Goal: Task Accomplishment & Management: Use online tool/utility

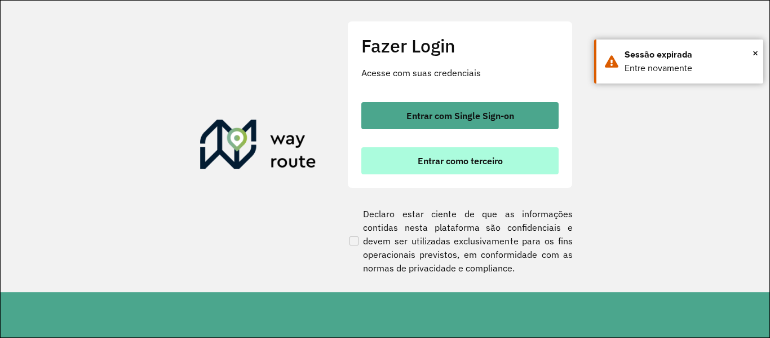
click at [508, 161] on button "Entrar como terceiro" at bounding box center [460, 160] width 197 height 27
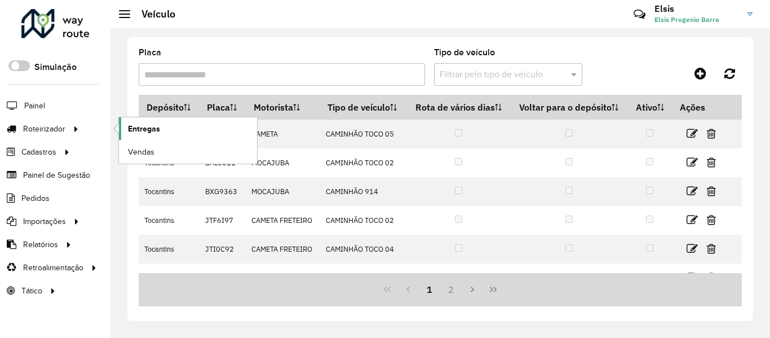
click at [140, 128] on span "Entregas" at bounding box center [144, 129] width 32 height 12
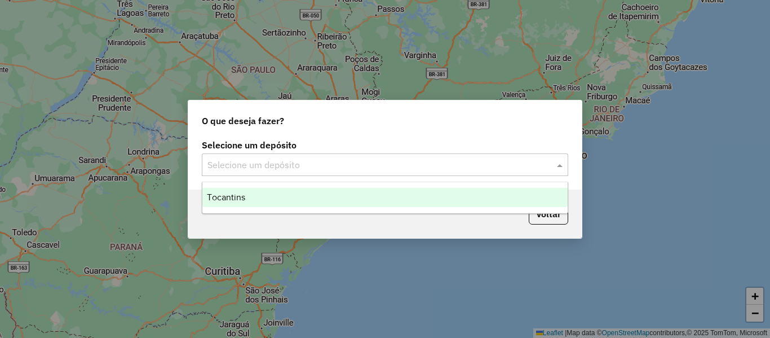
click at [393, 165] on input "text" at bounding box center [374, 165] width 333 height 14
click at [270, 195] on div "Tocantins" at bounding box center [384, 197] width 365 height 19
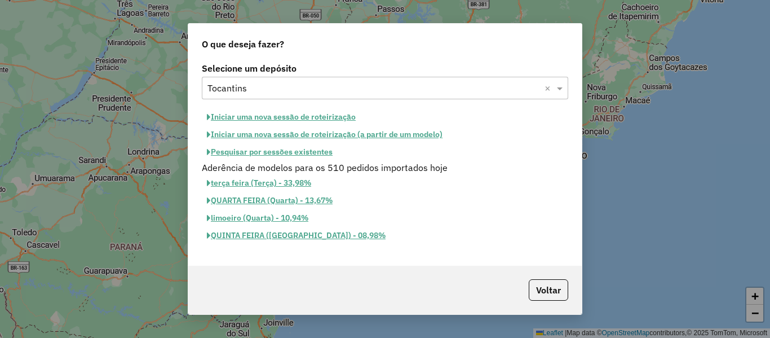
click at [286, 151] on button "Pesquisar por sessões existentes" at bounding box center [270, 151] width 136 height 17
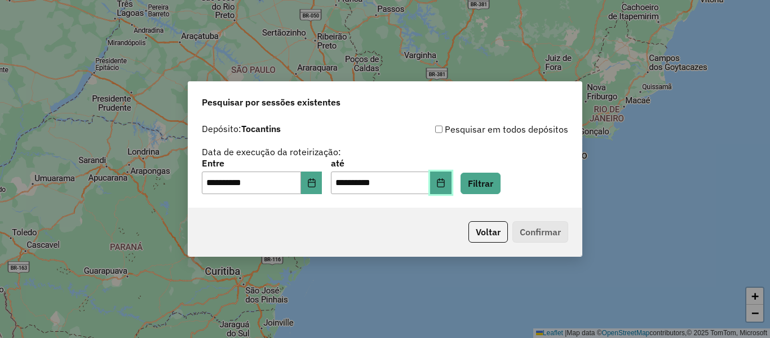
click at [452, 188] on button "Choose Date" at bounding box center [440, 182] width 21 height 23
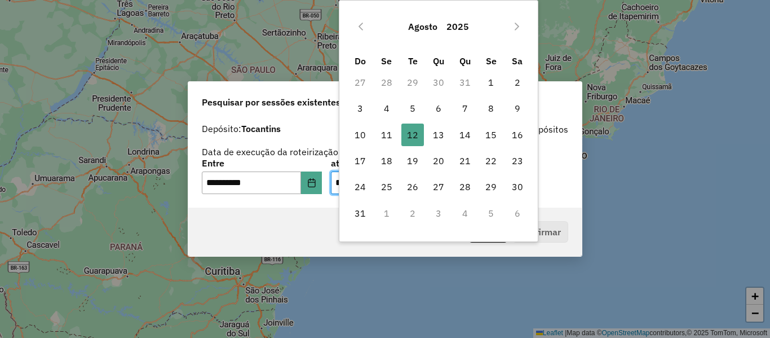
drag, startPoint x: 429, startPoint y: 139, endPoint x: 418, endPoint y: 144, distance: 11.9
click at [429, 139] on span "13" at bounding box center [438, 135] width 23 height 23
type input "**********"
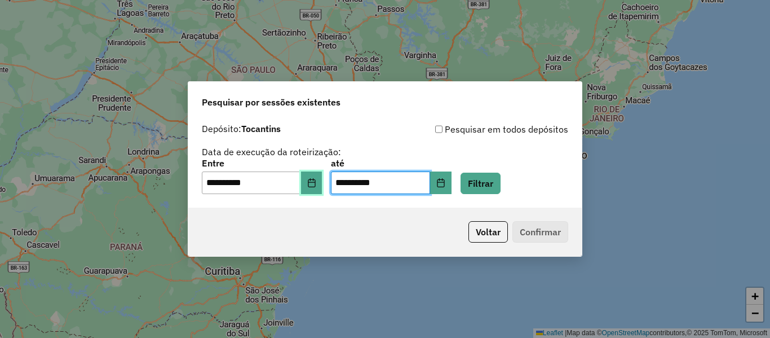
click at [323, 186] on button "Choose Date" at bounding box center [311, 182] width 21 height 23
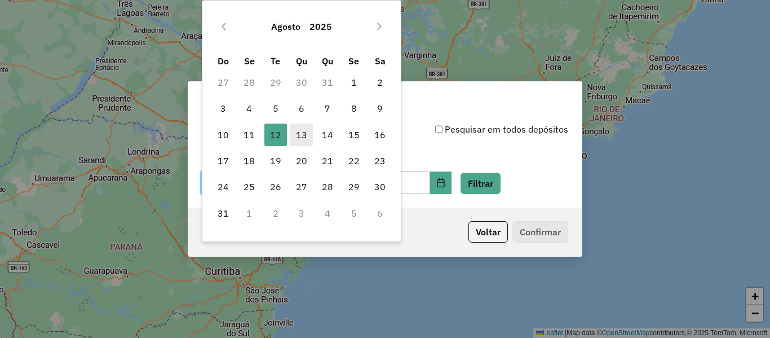
click at [296, 135] on span "13" at bounding box center [301, 135] width 23 height 23
type input "**********"
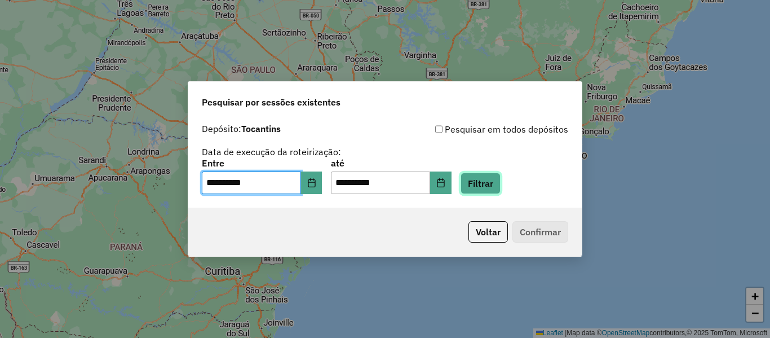
click at [493, 184] on button "Filtrar" at bounding box center [481, 183] width 40 height 21
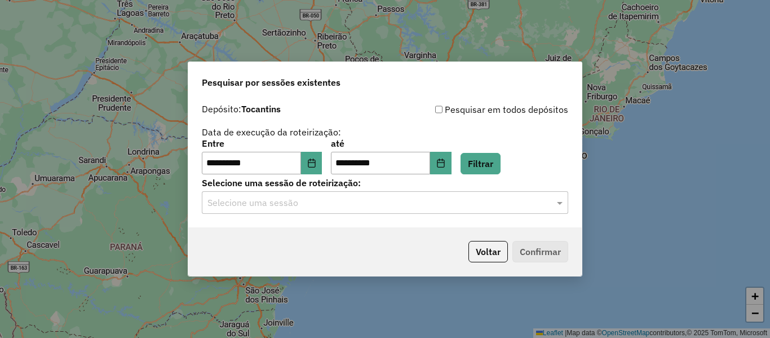
click at [320, 212] on div "Selecione uma sessão" at bounding box center [385, 202] width 367 height 23
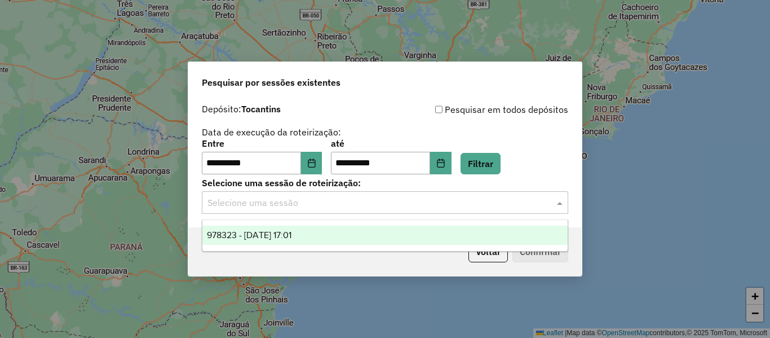
click at [275, 244] on div "978323 - [DATE] 17:01" at bounding box center [384, 235] width 365 height 19
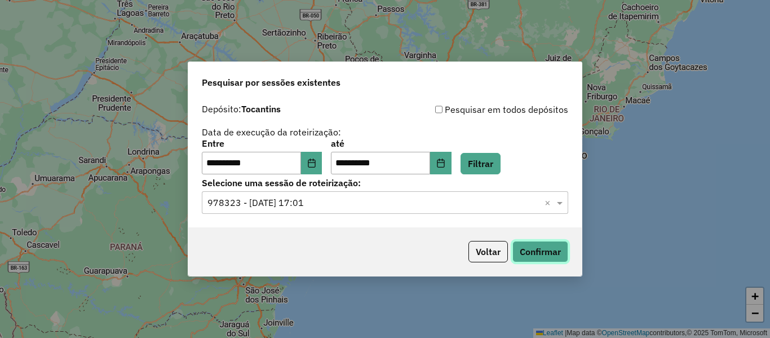
click at [544, 252] on button "Confirmar" at bounding box center [541, 251] width 56 height 21
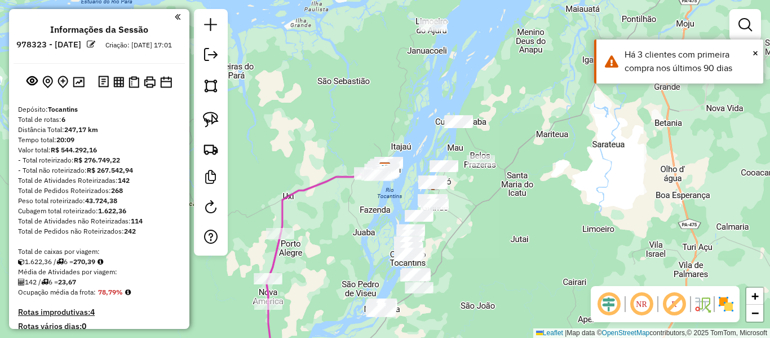
click at [336, 227] on div "Janela de atendimento Grade de atendimento Capacidade Transportadoras Veículos …" at bounding box center [385, 169] width 770 height 338
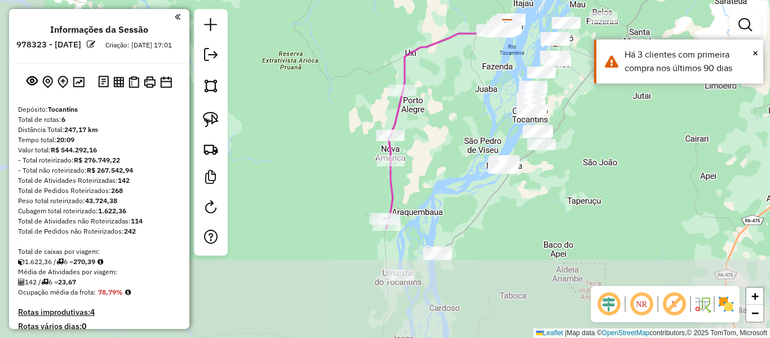
drag, startPoint x: 336, startPoint y: 227, endPoint x: 465, endPoint y: 73, distance: 201.0
click at [465, 73] on div "Janela de atendimento Grade de atendimento Capacidade Transportadoras Veículos …" at bounding box center [385, 169] width 770 height 338
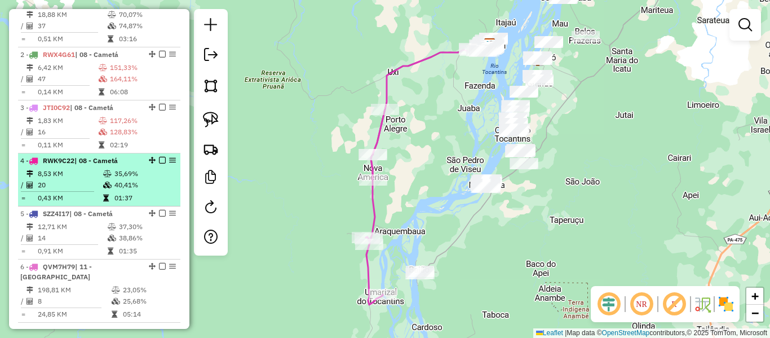
scroll to position [508, 0]
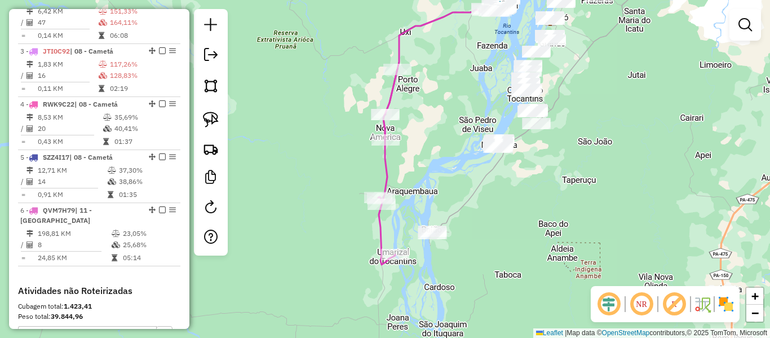
drag, startPoint x: 248, startPoint y: 223, endPoint x: 286, endPoint y: 67, distance: 161.3
click at [285, 72] on div "Janela de atendimento Grade de atendimento Capacidade Transportadoras Veículos …" at bounding box center [385, 169] width 770 height 338
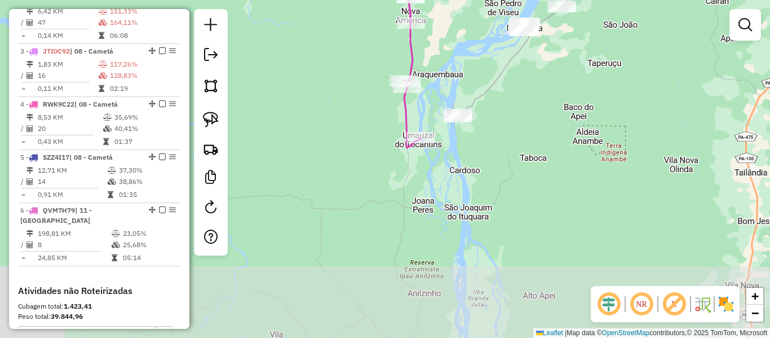
click at [287, 63] on div "Janela de atendimento Grade de atendimento Capacidade Transportadoras Veículos …" at bounding box center [385, 169] width 770 height 338
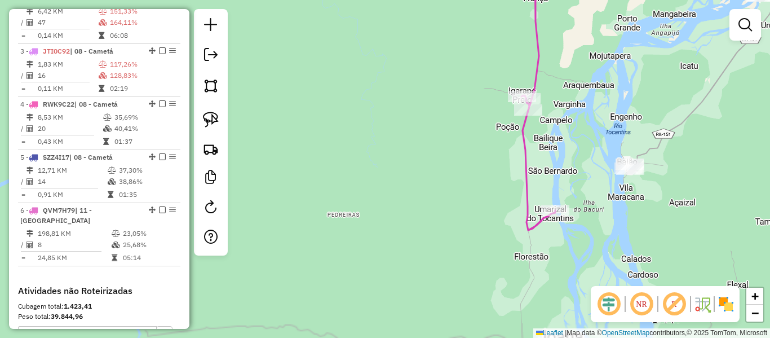
click at [287, 63] on div "Janela de atendimento Grade de atendimento Capacidade Transportadoras Veículos …" at bounding box center [385, 169] width 770 height 338
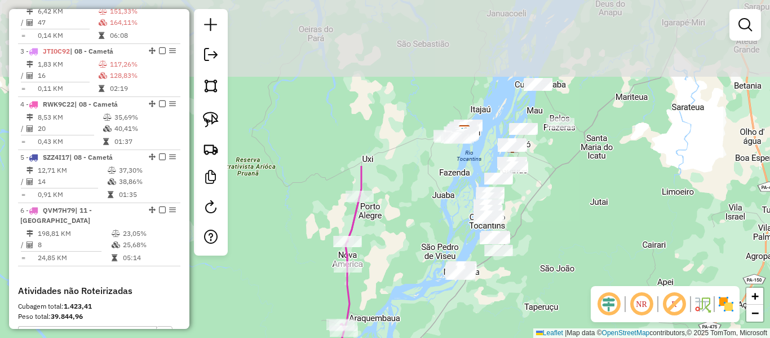
drag, startPoint x: 346, startPoint y: 102, endPoint x: 254, endPoint y: 324, distance: 239.7
click at [254, 324] on div "Janela de atendimento Grade de atendimento Capacidade Transportadoras Veículos …" at bounding box center [385, 169] width 770 height 338
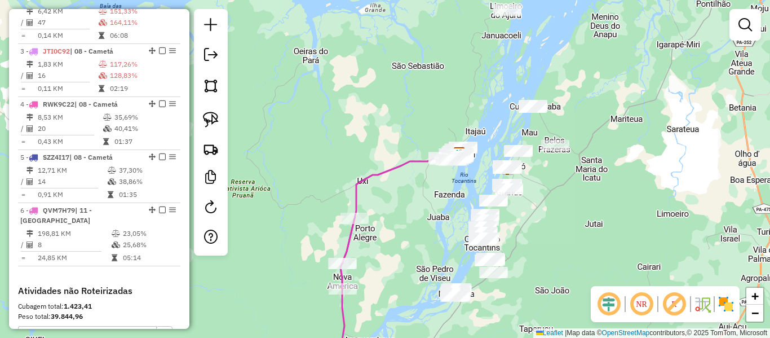
drag, startPoint x: 385, startPoint y: 78, endPoint x: 324, endPoint y: 105, distance: 66.7
click at [385, 78] on div "Janela de atendimento Grade de atendimento Capacidade Transportadoras Veículos …" at bounding box center [385, 169] width 770 height 338
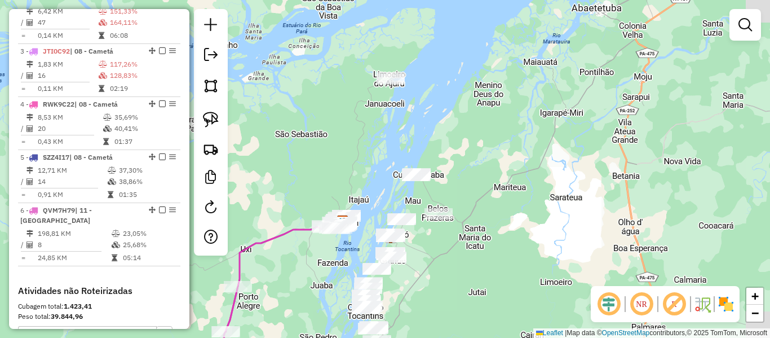
drag, startPoint x: 324, startPoint y: 105, endPoint x: 281, endPoint y: 121, distance: 46.0
click at [277, 125] on div "Janela de atendimento Grade de atendimento Capacidade Transportadoras Veículos …" at bounding box center [385, 169] width 770 height 338
click at [280, 122] on div "Janela de atendimento Grade de atendimento Capacidade Transportadoras Veículos …" at bounding box center [385, 169] width 770 height 338
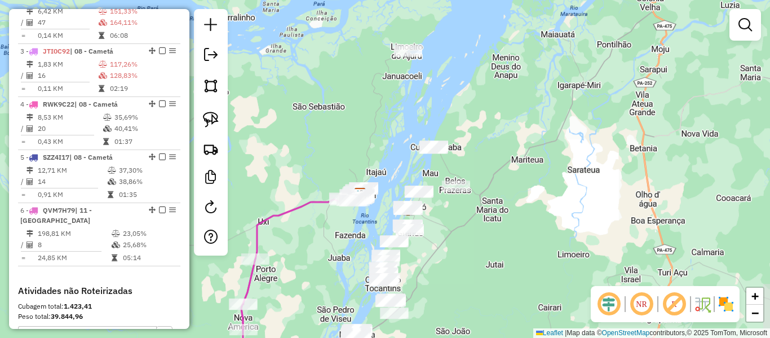
click at [281, 120] on div "Janela de atendimento Grade de atendimento Capacidade Transportadoras Veículos …" at bounding box center [385, 169] width 770 height 338
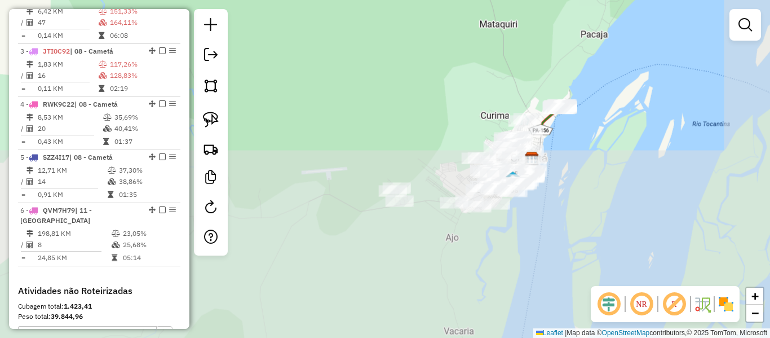
drag, startPoint x: 420, startPoint y: 272, endPoint x: 360, endPoint y: 25, distance: 254.6
click at [360, 25] on div "Janela de atendimento Grade de atendimento Capacidade Transportadoras Veículos …" at bounding box center [385, 169] width 770 height 338
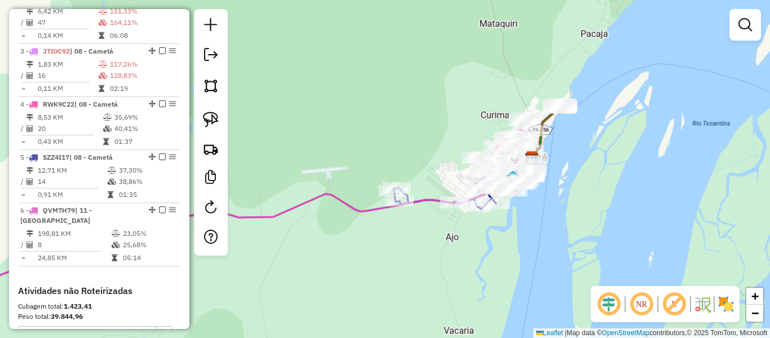
click at [410, 142] on div "Janela de atendimento Grade de atendimento Capacidade Transportadoras Veículos …" at bounding box center [385, 169] width 770 height 338
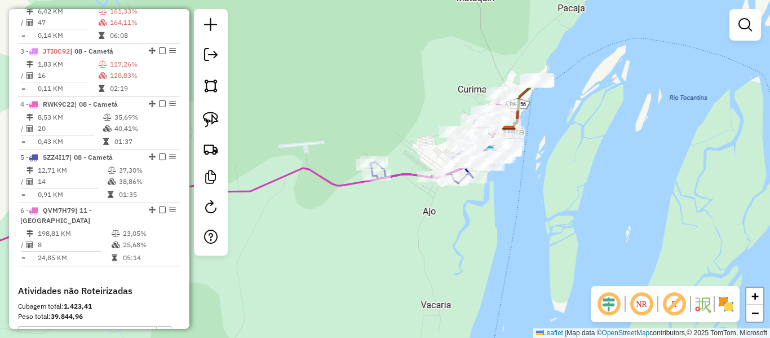
drag, startPoint x: 399, startPoint y: 131, endPoint x: 357, endPoint y: 85, distance: 62.3
click at [359, 86] on div "Janela de atendimento Grade de atendimento Capacidade Transportadoras Veículos …" at bounding box center [385, 169] width 770 height 338
click at [357, 85] on div "Janela de atendimento Grade de atendimento Capacidade Transportadoras Veículos …" at bounding box center [385, 169] width 770 height 338
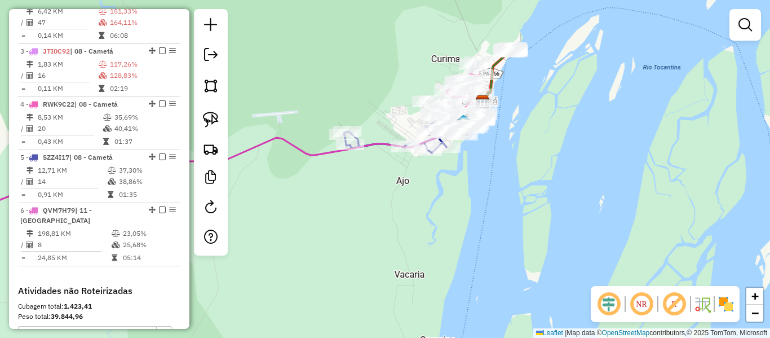
click at [357, 85] on div "Janela de atendimento Grade de atendimento Capacidade Transportadoras Veículos …" at bounding box center [385, 169] width 770 height 338
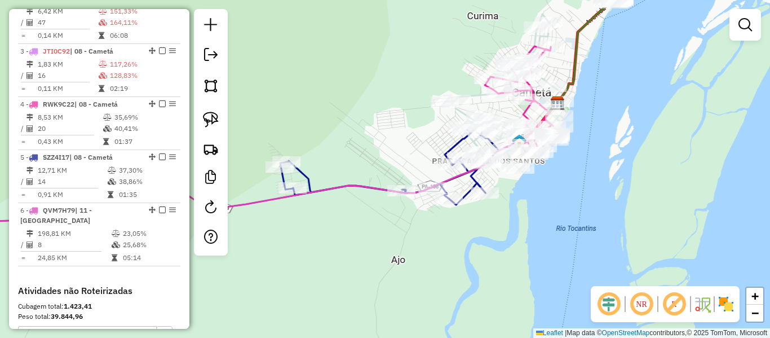
drag, startPoint x: 426, startPoint y: 170, endPoint x: 315, endPoint y: 165, distance: 111.8
click at [338, 159] on div "Janela de atendimento Grade de atendimento Capacidade Transportadoras Veículos …" at bounding box center [385, 169] width 770 height 338
drag, startPoint x: 315, startPoint y: 165, endPoint x: 283, endPoint y: 174, distance: 33.4
click at [298, 169] on div "Janela de atendimento Grade de atendimento Capacidade Transportadoras Veículos …" at bounding box center [385, 169] width 770 height 338
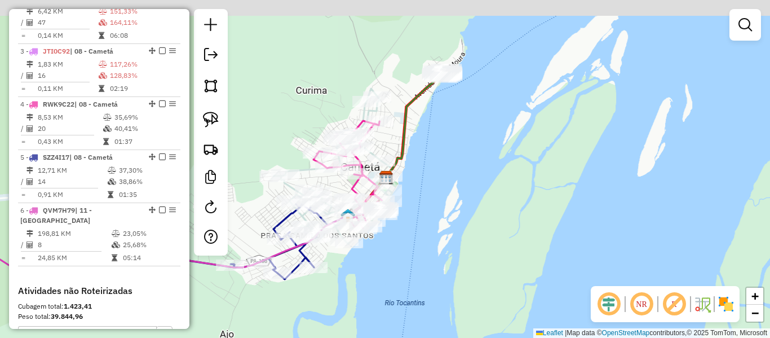
drag, startPoint x: 283, startPoint y: 174, endPoint x: 184, endPoint y: 237, distance: 117.5
click at [184, 237] on hb-router-mapa "Informações da Sessão 978323 - 13/08/2025 Criação: 12/08/2025 17:01 Depósito: T…" at bounding box center [385, 169] width 770 height 338
click at [184, 237] on div "Informações da Sessão 978323 - 13/08/2025 Criação: 12/08/2025 17:01 Depósito: T…" at bounding box center [99, 169] width 180 height 320
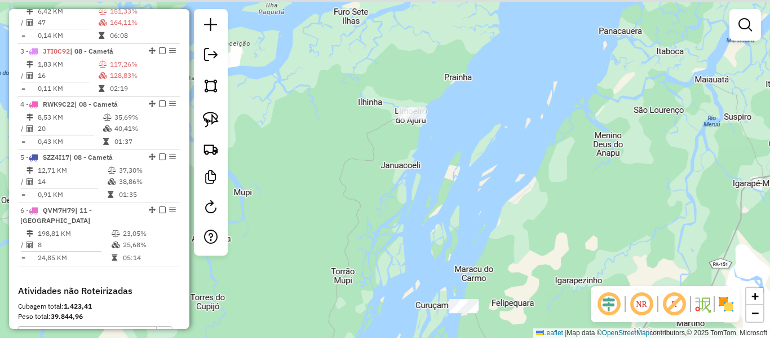
drag, startPoint x: 513, startPoint y: 57, endPoint x: 380, endPoint y: 320, distance: 295.3
click at [380, 320] on div "Janela de atendimento Grade de atendimento Capacidade Transportadoras Veículos …" at bounding box center [385, 169] width 770 height 338
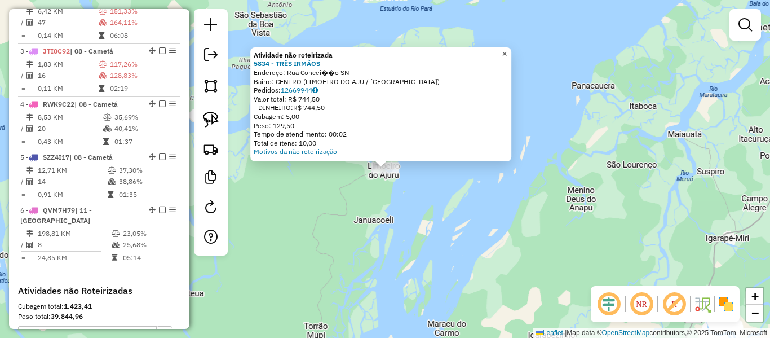
click at [507, 50] on span "×" at bounding box center [504, 54] width 5 height 10
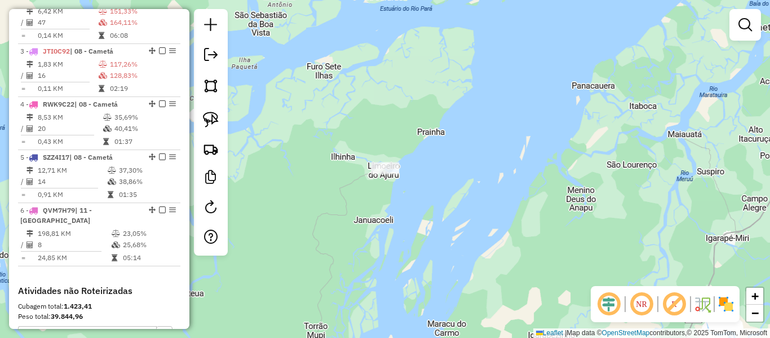
drag, startPoint x: 415, startPoint y: 244, endPoint x: 470, endPoint y: 143, distance: 115.1
click at [420, 225] on div "Janela de atendimento Grade de atendimento Capacidade Transportadoras Veículos …" at bounding box center [385, 169] width 770 height 338
click at [437, 191] on div "Janela de atendimento Grade de atendimento Capacidade Transportadoras Veículos …" at bounding box center [385, 169] width 770 height 338
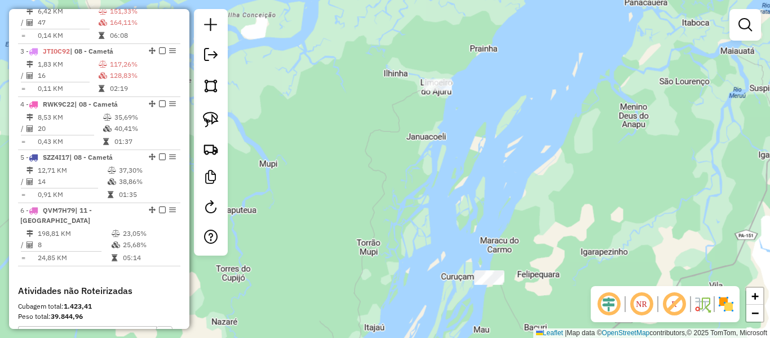
drag, startPoint x: 470, startPoint y: 143, endPoint x: 524, endPoint y: 77, distance: 84.9
click at [518, 87] on div "Janela de atendimento Grade de atendimento Capacidade Transportadoras Veículos …" at bounding box center [385, 169] width 770 height 338
click at [523, 78] on div "Janela de atendimento Grade de atendimento Capacidade Transportadoras Veículos …" at bounding box center [385, 169] width 770 height 338
click at [524, 77] on div "Janela de atendimento Grade de atendimento Capacidade Transportadoras Veículos …" at bounding box center [385, 169] width 770 height 338
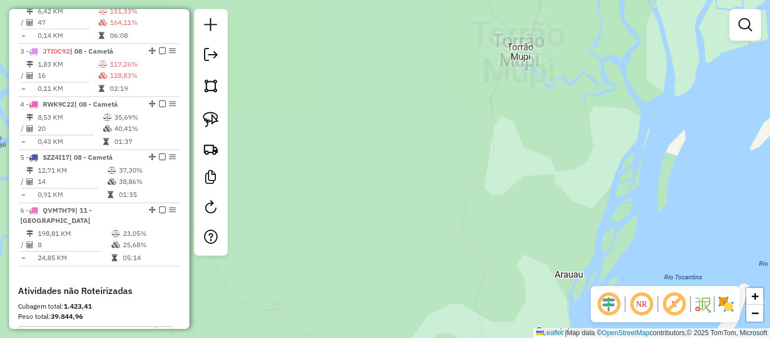
click at [442, 105] on div "Janela de atendimento Grade de atendimento Capacidade Transportadoras Veículos …" at bounding box center [385, 169] width 770 height 338
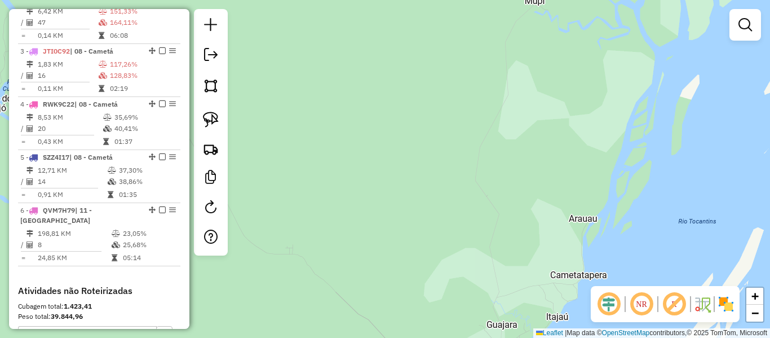
drag, startPoint x: 446, startPoint y: 88, endPoint x: 462, endPoint y: 22, distance: 68.0
click at [455, 52] on div "Janela de atendimento Grade de atendimento Capacidade Transportadoras Veículos …" at bounding box center [385, 169] width 770 height 338
click at [459, 36] on div "Janela de atendimento Grade de atendimento Capacidade Transportadoras Veículos …" at bounding box center [385, 169] width 770 height 338
drag, startPoint x: 462, startPoint y: 22, endPoint x: 464, endPoint y: 10, distance: 12.0
click at [463, 19] on div "Janela de atendimento Grade de atendimento Capacidade Transportadoras Veículos …" at bounding box center [385, 169] width 770 height 338
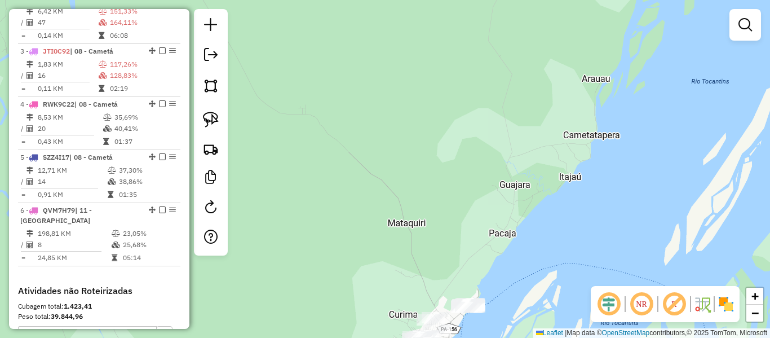
drag, startPoint x: 434, startPoint y: 249, endPoint x: 460, endPoint y: 7, distance: 243.3
click at [461, 3] on div "Janela de atendimento Grade de atendimento Capacidade Transportadoras Veículos …" at bounding box center [385, 169] width 770 height 338
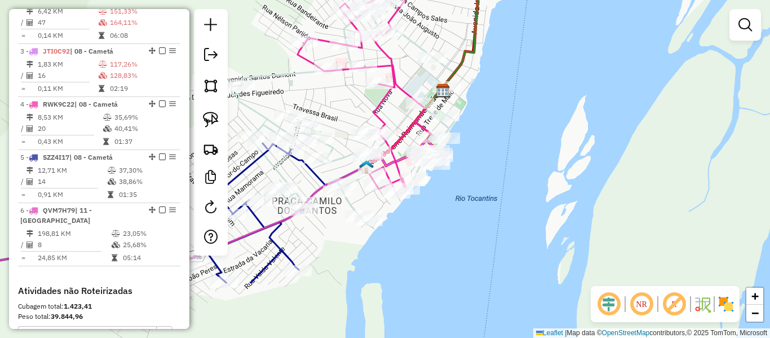
drag, startPoint x: 445, startPoint y: 190, endPoint x: 345, endPoint y: 99, distance: 135.4
click at [345, 99] on div "Janela de atendimento Grade de atendimento Capacidade Transportadoras Veículos …" at bounding box center [385, 169] width 770 height 338
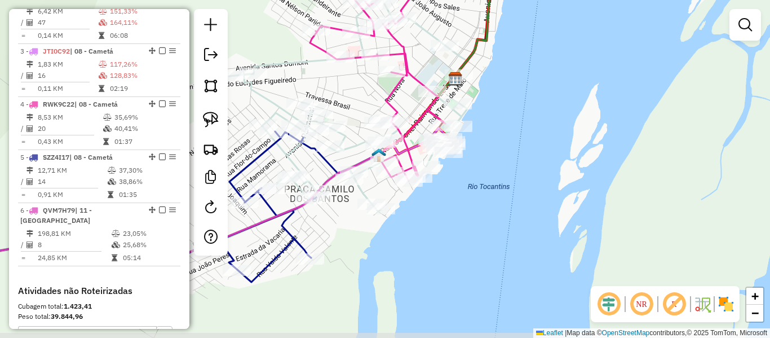
drag, startPoint x: 318, startPoint y: 239, endPoint x: 332, endPoint y: 229, distance: 17.5
click at [332, 229] on div "Janela de atendimento Grade de atendimento Capacidade Transportadoras Veículos …" at bounding box center [385, 169] width 770 height 338
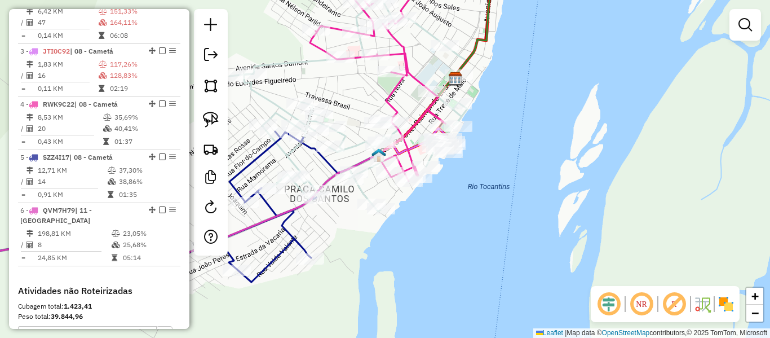
click at [332, 229] on div "Janela de atendimento Grade de atendimento Capacidade Transportadoras Veículos …" at bounding box center [385, 169] width 770 height 338
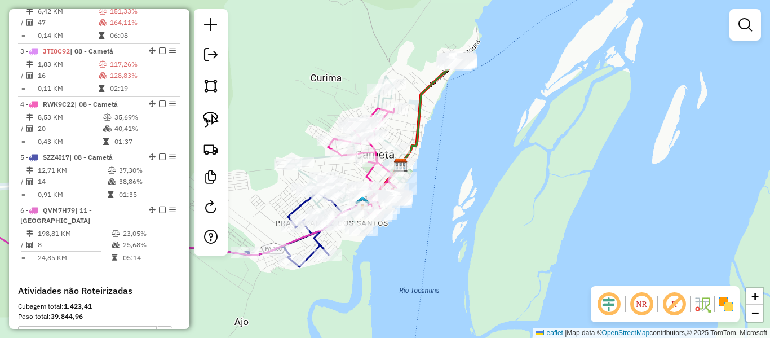
drag, startPoint x: 263, startPoint y: 215, endPoint x: 371, endPoint y: 183, distance: 111.9
click at [336, 196] on div "Janela de atendimento Grade de atendimento Capacidade Transportadoras Veículos …" at bounding box center [385, 169] width 770 height 338
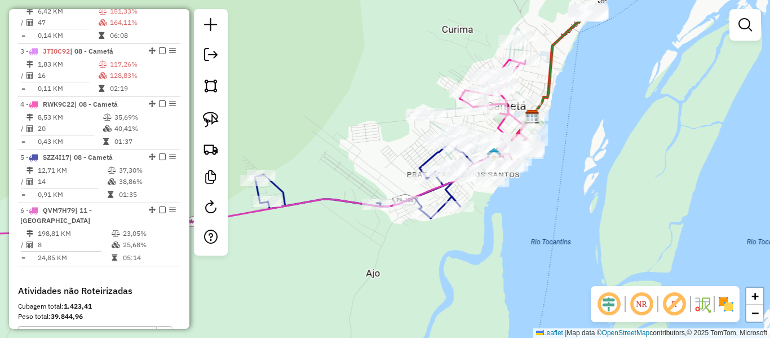
drag, startPoint x: 371, startPoint y: 183, endPoint x: 411, endPoint y: 161, distance: 45.7
click at [411, 161] on div "Janela de atendimento Grade de atendimento Capacidade Transportadoras Veículos …" at bounding box center [385, 169] width 770 height 338
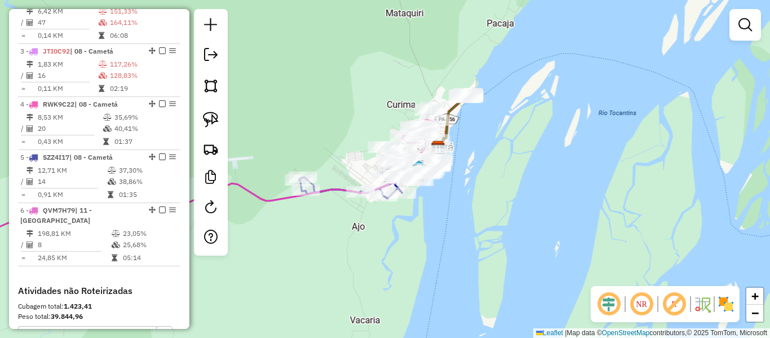
drag, startPoint x: 306, startPoint y: 233, endPoint x: 611, endPoint y: 156, distance: 315.3
click at [603, 158] on div "Janela de atendimento Grade de atendimento Capacidade Transportadoras Veículos …" at bounding box center [385, 169] width 770 height 338
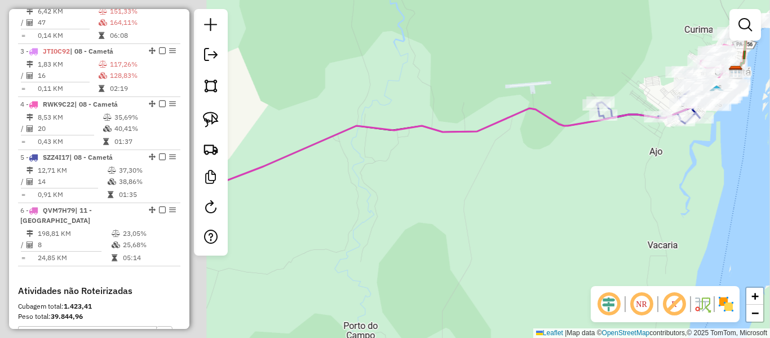
click at [618, 153] on div "Janela de atendimento Grade de atendimento Capacidade Transportadoras Veículos …" at bounding box center [385, 169] width 770 height 338
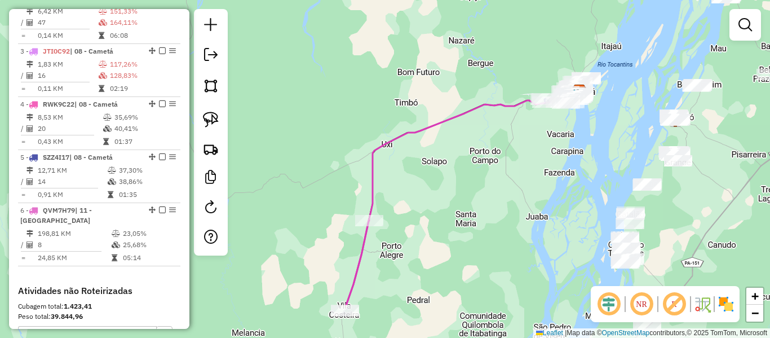
drag, startPoint x: 442, startPoint y: 249, endPoint x: 453, endPoint y: 158, distance: 91.4
click at [447, 187] on div "Janela de atendimento Grade de atendimento Capacidade Transportadoras Veículos …" at bounding box center [385, 169] width 770 height 338
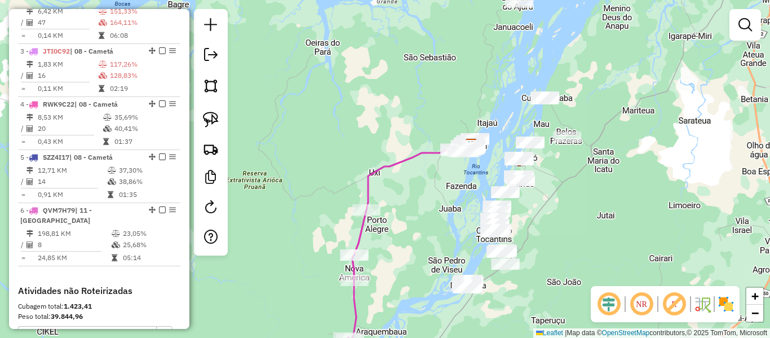
drag, startPoint x: 285, startPoint y: 286, endPoint x: 328, endPoint y: 191, distance: 104.3
click at [325, 202] on div "Janela de atendimento Grade de atendimento Capacidade Transportadoras Veículos …" at bounding box center [385, 169] width 770 height 338
click at [327, 193] on div "Janela de atendimento Grade de atendimento Capacidade Transportadoras Veículos …" at bounding box center [385, 169] width 770 height 338
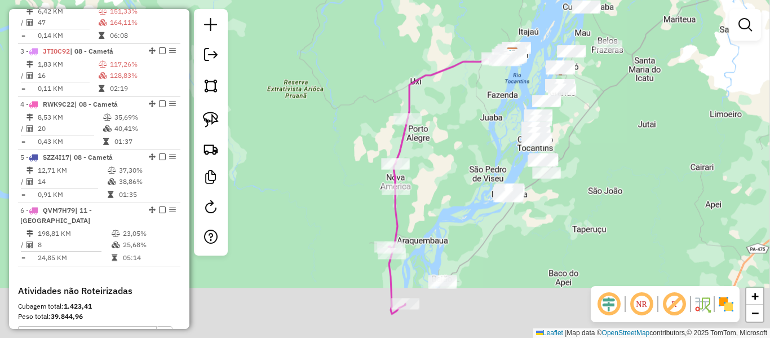
click at [329, 185] on div "Janela de atendimento Grade de atendimento Capacidade Transportadoras Veículos …" at bounding box center [385, 169] width 770 height 338
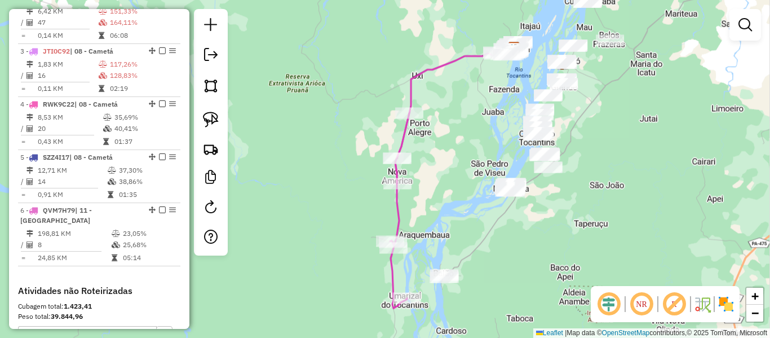
click at [329, 185] on div "Janela de atendimento Grade de atendimento Capacidade Transportadoras Veículos …" at bounding box center [385, 169] width 770 height 338
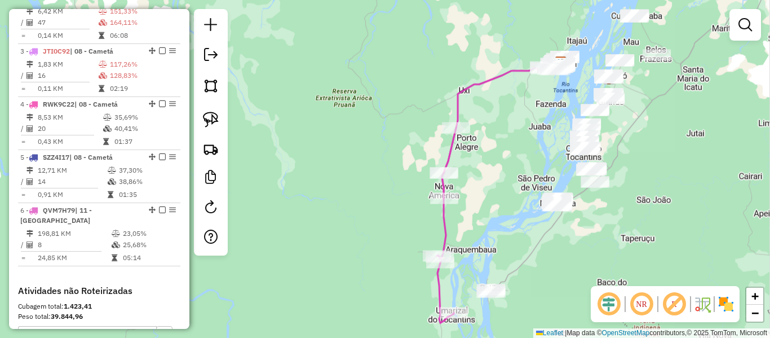
drag, startPoint x: 480, startPoint y: 279, endPoint x: 506, endPoint y: 181, distance: 100.8
click at [502, 192] on div "Janela de atendimento Grade de atendimento Capacidade Transportadoras Veículos …" at bounding box center [385, 169] width 770 height 338
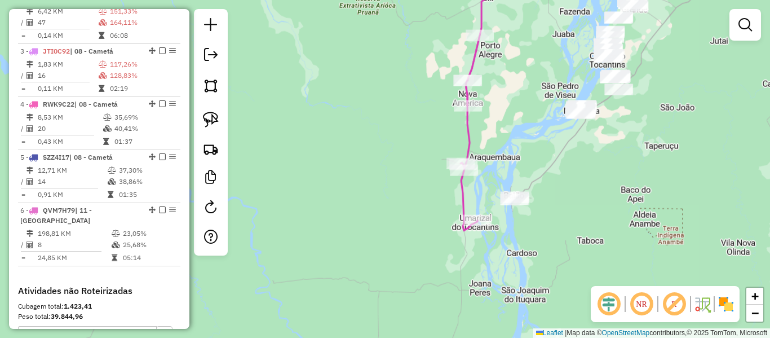
drag, startPoint x: 508, startPoint y: 170, endPoint x: 508, endPoint y: 161, distance: 8.5
click at [508, 164] on div "Janela de atendimento Grade de atendimento Capacidade Transportadoras Veículos …" at bounding box center [385, 169] width 770 height 338
click at [508, 161] on div "Janela de atendimento Grade de atendimento Capacidade Transportadoras Veículos …" at bounding box center [385, 169] width 770 height 338
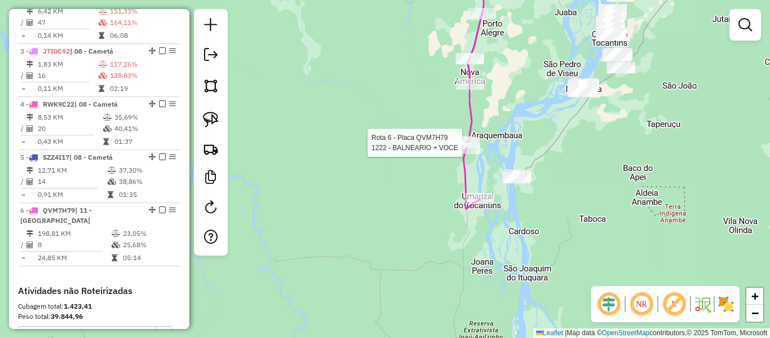
select select "**********"
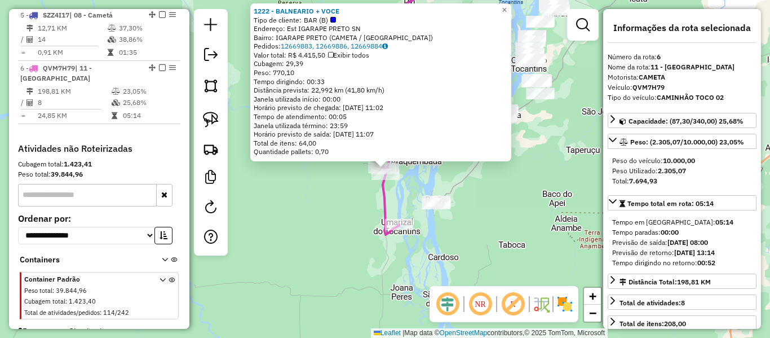
scroll to position [677, 0]
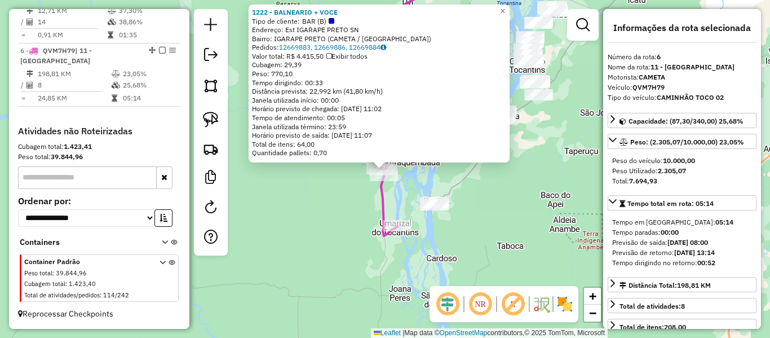
click at [524, 185] on div "1222 - BALNEARIO + VOCE Tipo de cliente: BAR (B) Endereço: Est IGARAPE PRETO SN…" at bounding box center [385, 169] width 770 height 338
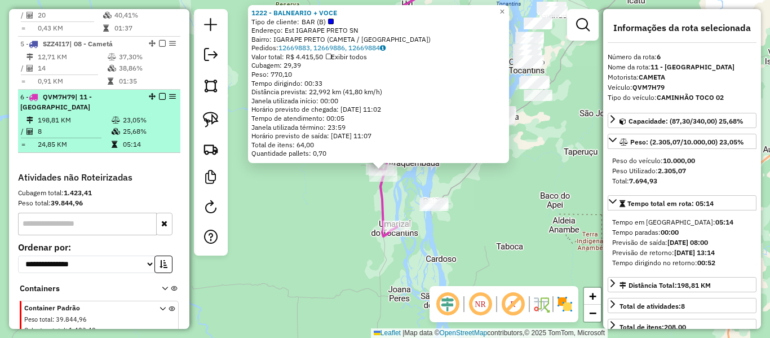
click at [99, 112] on div "6 - QVM7H79 | 11 - Estrada Baixa" at bounding box center [80, 102] width 120 height 20
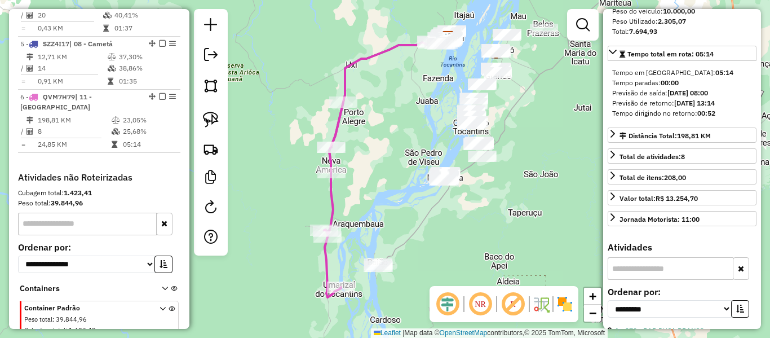
scroll to position [169, 0]
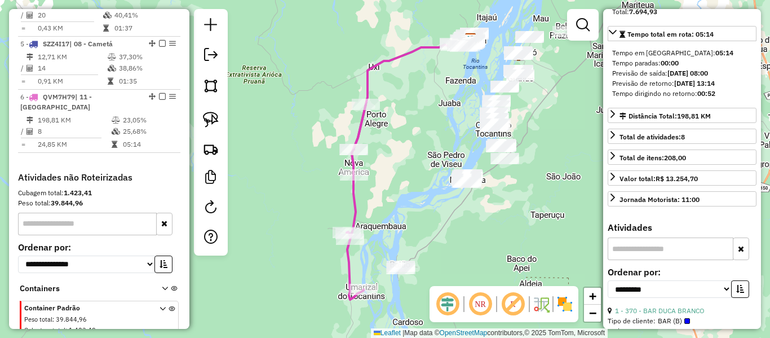
drag, startPoint x: 393, startPoint y: 226, endPoint x: 468, endPoint y: 260, distance: 83.0
click at [468, 259] on div "Janela de atendimento Grade de atendimento Capacidade Transportadoras Veículos …" at bounding box center [385, 169] width 770 height 338
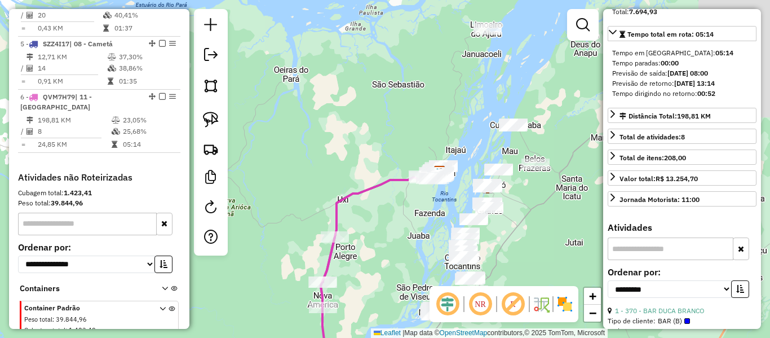
drag, startPoint x: 488, startPoint y: 122, endPoint x: 394, endPoint y: 266, distance: 172.2
click at [394, 266] on div "Janela de atendimento Grade de atendimento Capacidade Transportadoras Veículos …" at bounding box center [385, 169] width 770 height 338
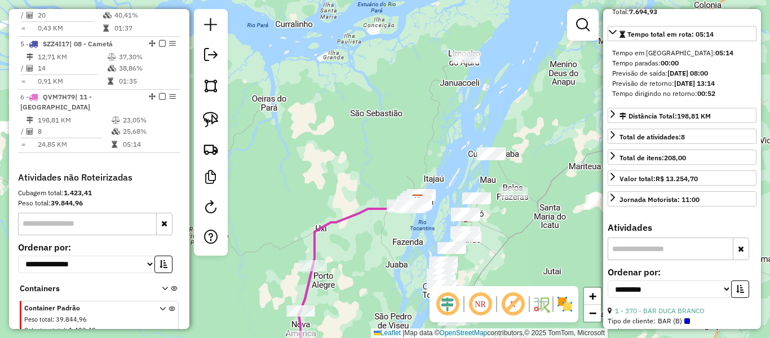
drag, startPoint x: 393, startPoint y: 171, endPoint x: 369, endPoint y: 116, distance: 59.4
click at [369, 116] on div "Janela de atendimento Grade de atendimento Capacidade Transportadoras Veículos …" at bounding box center [385, 169] width 770 height 338
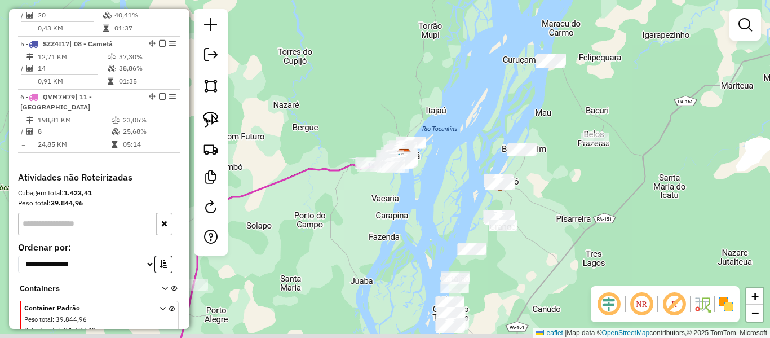
drag, startPoint x: 390, startPoint y: 155, endPoint x: 352, endPoint y: 134, distance: 43.2
click at [352, 134] on div "Janela de atendimento Grade de atendimento Capacidade Transportadoras Veículos …" at bounding box center [385, 169] width 770 height 338
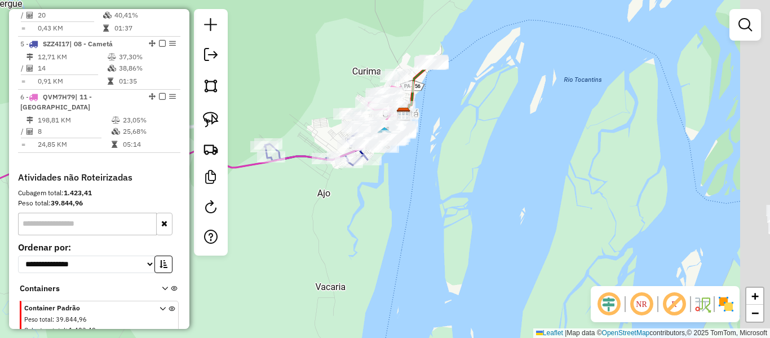
drag, startPoint x: 462, startPoint y: 187, endPoint x: 393, endPoint y: 233, distance: 83.4
click at [393, 233] on div "Janela de atendimento Grade de atendimento Capacidade Transportadoras Veículos …" at bounding box center [385, 169] width 770 height 338
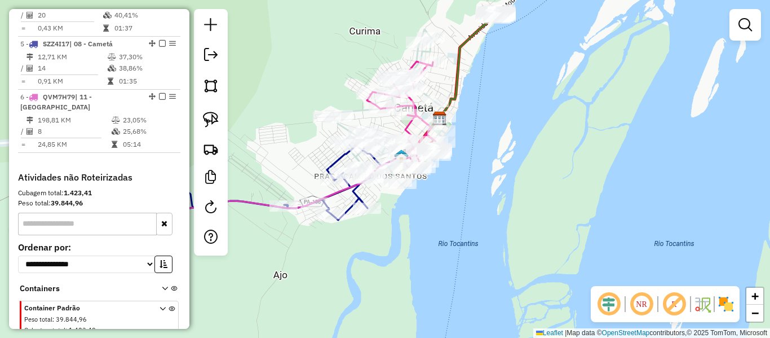
drag, startPoint x: 424, startPoint y: 153, endPoint x: 517, endPoint y: 152, distance: 92.5
click at [517, 152] on div "Janela de atendimento Grade de atendimento Capacidade Transportadoras Veículos …" at bounding box center [385, 169] width 770 height 338
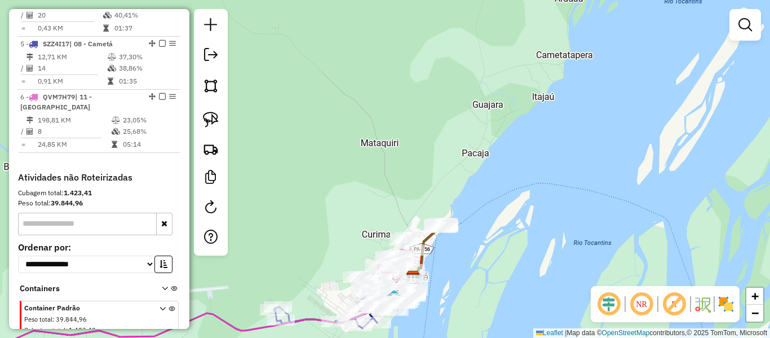
drag, startPoint x: 373, startPoint y: 111, endPoint x: 339, endPoint y: 233, distance: 127.0
click at [341, 235] on div "Janela de atendimento Grade de atendimento Capacidade Transportadoras Veículos …" at bounding box center [385, 169] width 770 height 338
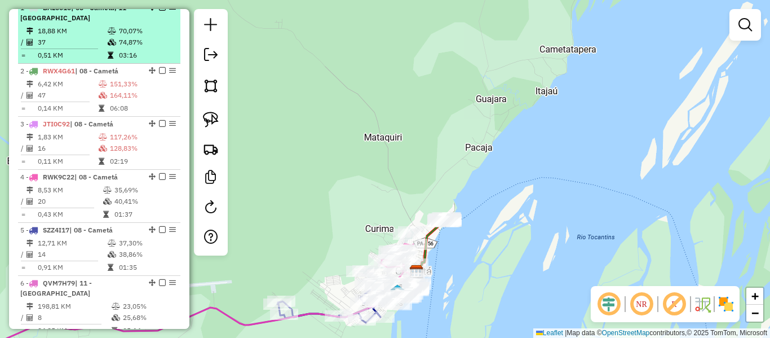
scroll to position [452, 0]
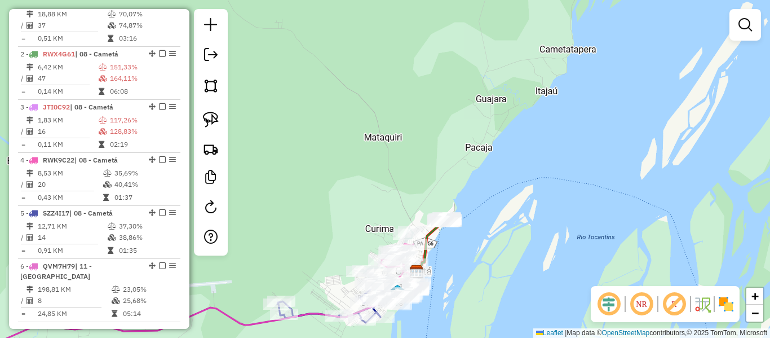
click at [299, 152] on div "Janela de atendimento Grade de atendimento Capacidade Transportadoras Veículos …" at bounding box center [385, 169] width 770 height 338
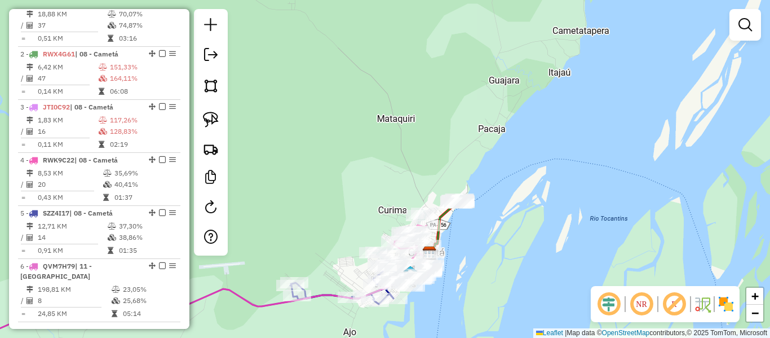
drag, startPoint x: 314, startPoint y: 133, endPoint x: 320, endPoint y: 122, distance: 12.4
click at [319, 124] on div "Janela de atendimento Grade de atendimento Capacidade Transportadoras Veículos …" at bounding box center [385, 169] width 770 height 338
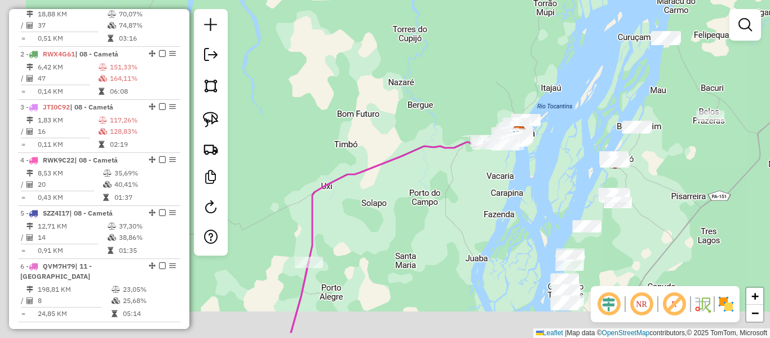
drag, startPoint x: 318, startPoint y: 258, endPoint x: 453, endPoint y: 217, distance: 141.5
click at [453, 217] on div "Janela de atendimento Grade de atendimento Capacidade Transportadoras Veículos …" at bounding box center [385, 169] width 770 height 338
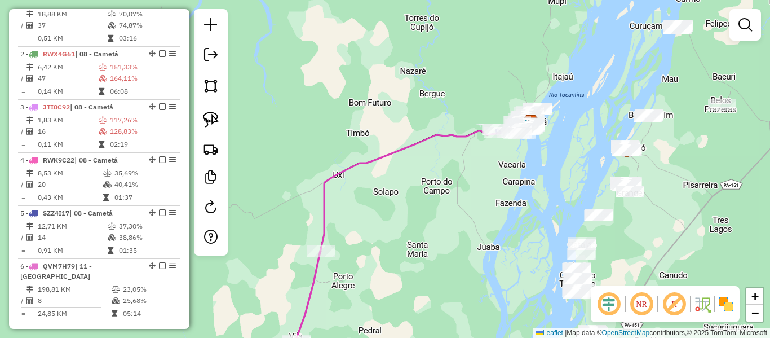
drag, startPoint x: 461, startPoint y: 197, endPoint x: 476, endPoint y: 170, distance: 31.1
click at [475, 175] on div "Janela de atendimento Grade de atendimento Capacidade Transportadoras Veículos …" at bounding box center [385, 169] width 770 height 338
click at [476, 173] on div "Janela de atendimento Grade de atendimento Capacidade Transportadoras Veículos …" at bounding box center [385, 169] width 770 height 338
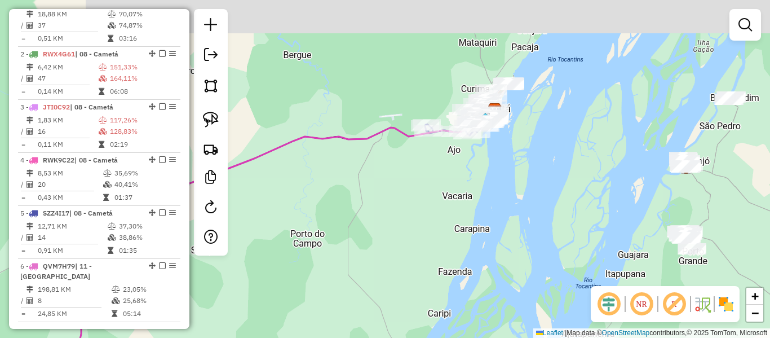
drag, startPoint x: 523, startPoint y: 141, endPoint x: 470, endPoint y: 177, distance: 64.3
click at [470, 177] on div "Janela de atendimento Grade de atendimento Capacidade Transportadoras Veículos …" at bounding box center [385, 169] width 770 height 338
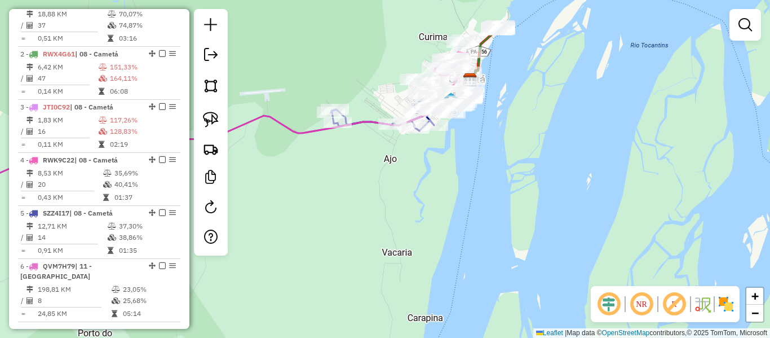
drag, startPoint x: 492, startPoint y: 139, endPoint x: 425, endPoint y: 188, distance: 83.1
click at [426, 187] on div "Janela de atendimento Grade de atendimento Capacidade Transportadoras Veículos …" at bounding box center [385, 169] width 770 height 338
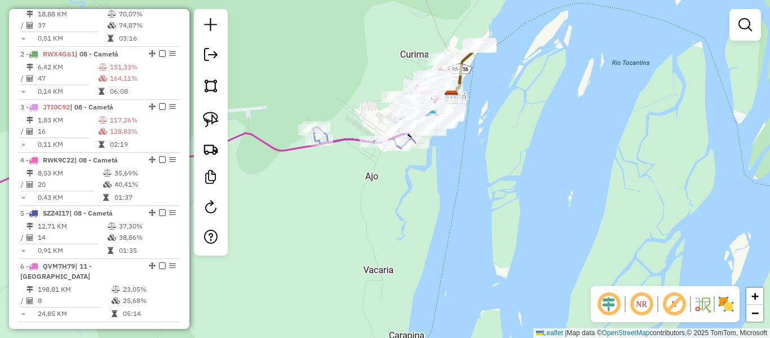
drag, startPoint x: 356, startPoint y: 226, endPoint x: 528, endPoint y: 184, distance: 177.0
click at [484, 192] on div "Janela de atendimento Grade de atendimento Capacidade Transportadoras Veículos …" at bounding box center [385, 169] width 770 height 338
click at [526, 186] on div "Janela de atendimento Grade de atendimento Capacidade Transportadoras Veículos …" at bounding box center [385, 169] width 770 height 338
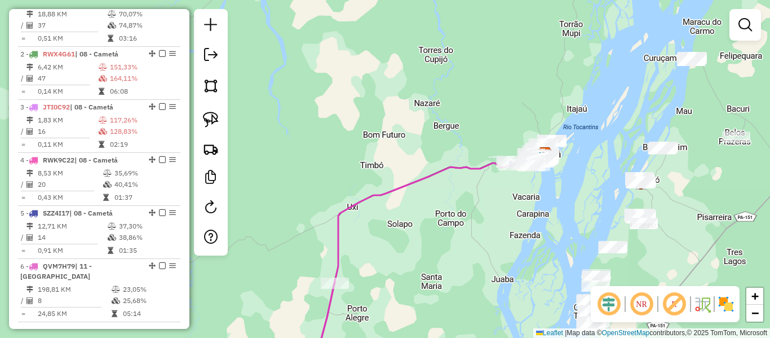
drag, startPoint x: 418, startPoint y: 230, endPoint x: 509, endPoint y: 158, distance: 114.9
click at [495, 177] on div "Janela de atendimento Grade de atendimento Capacidade Transportadoras Veículos …" at bounding box center [385, 169] width 770 height 338
click at [509, 160] on div "Janela de atendimento Grade de atendimento Capacidade Transportadoras Veículos …" at bounding box center [385, 169] width 770 height 338
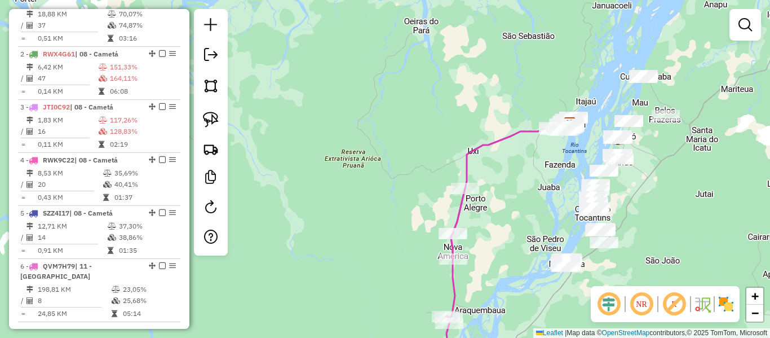
drag, startPoint x: 366, startPoint y: 278, endPoint x: 400, endPoint y: 117, distance: 164.8
click at [367, 275] on div "Janela de atendimento Grade de atendimento Capacidade Transportadoras Veículos …" at bounding box center [385, 169] width 770 height 338
click at [400, 143] on div "Janela de atendimento Grade de atendimento Capacidade Transportadoras Veículos …" at bounding box center [385, 169] width 770 height 338
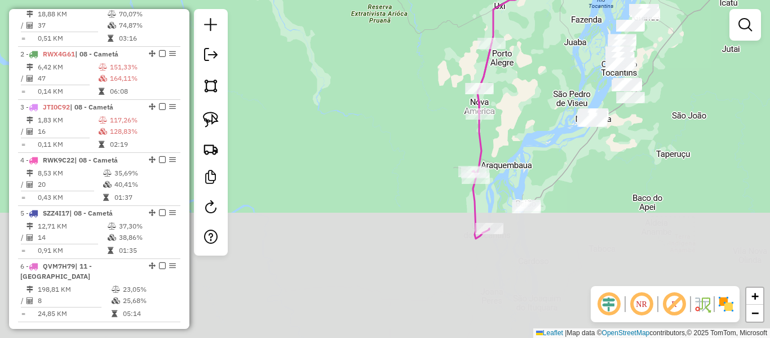
drag, startPoint x: 400, startPoint y: 117, endPoint x: 398, endPoint y: 94, distance: 22.6
click at [399, 94] on div "Janela de atendimento Grade de atendimento Capacidade Transportadoras Veículos …" at bounding box center [385, 169] width 770 height 338
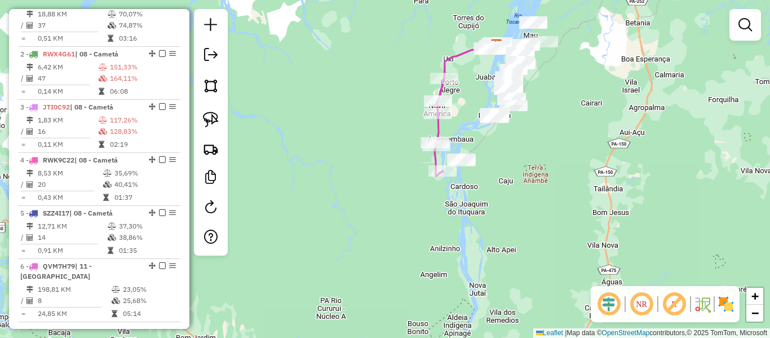
drag, startPoint x: 469, startPoint y: 102, endPoint x: 424, endPoint y: 167, distance: 79.5
click at [462, 112] on div "Janela de atendimento Grade de atendimento Capacidade Transportadoras Veículos …" at bounding box center [385, 169] width 770 height 338
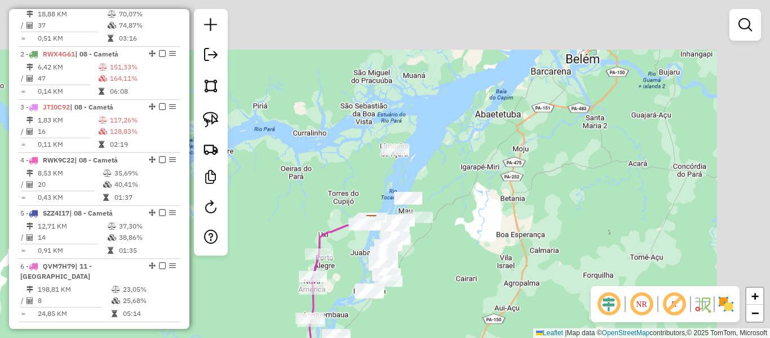
drag, startPoint x: 424, startPoint y: 167, endPoint x: 321, endPoint y: 305, distance: 171.3
click at [321, 305] on div "Janela de atendimento Grade de atendimento Capacidade Transportadoras Veículos …" at bounding box center [385, 169] width 770 height 338
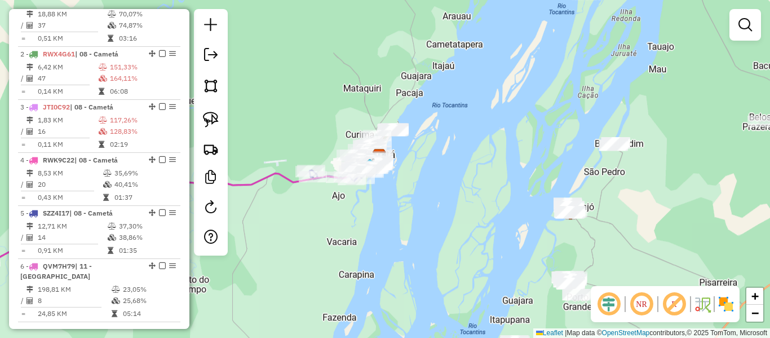
drag, startPoint x: 371, startPoint y: 211, endPoint x: 409, endPoint y: 211, distance: 37.8
click at [409, 211] on div "Janela de atendimento Grade de atendimento Capacidade Transportadoras Veículos …" at bounding box center [385, 169] width 770 height 338
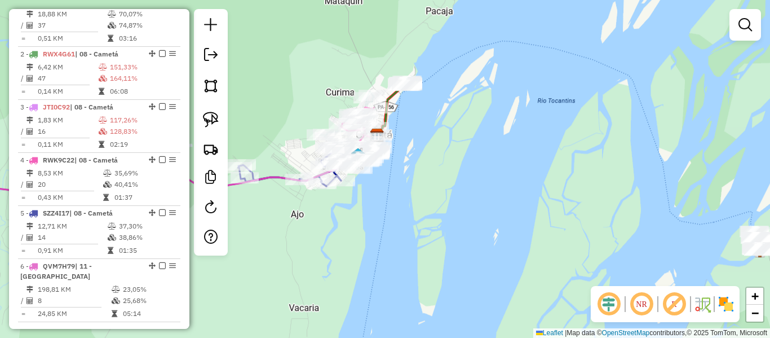
drag, startPoint x: 399, startPoint y: 147, endPoint x: 487, endPoint y: 152, distance: 88.1
click at [487, 152] on div "Janela de atendimento Grade de atendimento Capacidade Transportadoras Veículos …" at bounding box center [385, 169] width 770 height 338
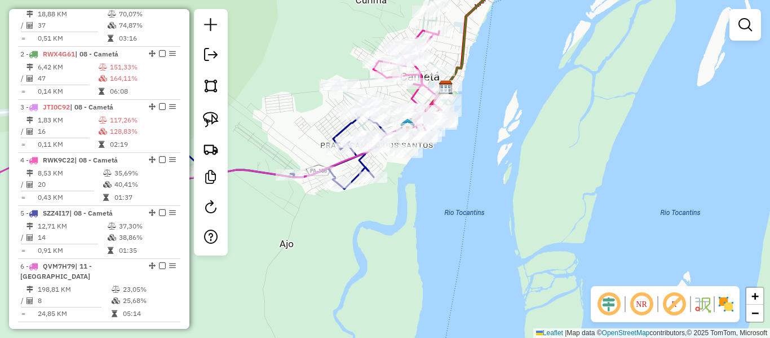
drag, startPoint x: 403, startPoint y: 195, endPoint x: 447, endPoint y: 195, distance: 44.0
click at [434, 195] on div "Janela de atendimento Grade de atendimento Capacidade Transportadoras Veículos …" at bounding box center [385, 169] width 770 height 338
click at [447, 195] on div "Janela de atendimento Grade de atendimento Capacidade Transportadoras Veículos …" at bounding box center [385, 169] width 770 height 338
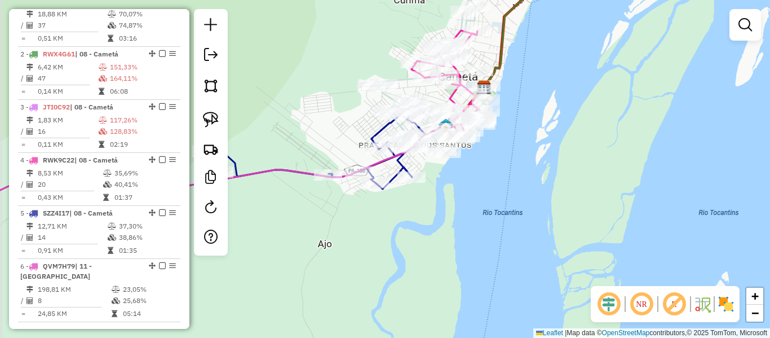
click at [453, 193] on div "Janela de atendimento Grade de atendimento Capacidade Transportadoras Veículos …" at bounding box center [385, 169] width 770 height 338
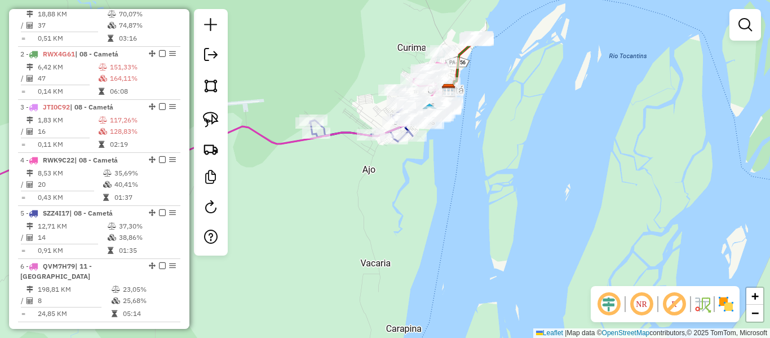
drag, startPoint x: 369, startPoint y: 222, endPoint x: 409, endPoint y: 213, distance: 41.0
click at [406, 214] on div "Janela de atendimento Grade de atendimento Capacidade Transportadoras Veículos …" at bounding box center [385, 169] width 770 height 338
click at [410, 213] on div "Janela de atendimento Grade de atendimento Capacidade Transportadoras Veículos …" at bounding box center [385, 169] width 770 height 338
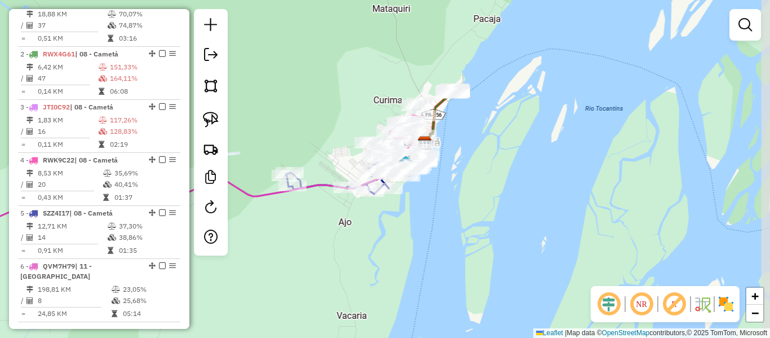
drag, startPoint x: 479, startPoint y: 125, endPoint x: 436, endPoint y: 193, distance: 81.1
click at [435, 193] on div "Janela de atendimento Grade de atendimento Capacidade Transportadoras Veículos …" at bounding box center [385, 169] width 770 height 338
drag, startPoint x: 342, startPoint y: 277, endPoint x: 378, endPoint y: 268, distance: 36.5
click at [350, 276] on div "Rota 5 - Placa SZZ4I17 4551 - CHACARA RAIO DE SOL Janela de atendimento Grade d…" at bounding box center [385, 169] width 770 height 338
click at [373, 270] on div "Rota 5 - Placa SZZ4I17 4551 - CHACARA RAIO DE SOL Janela de atendimento Grade d…" at bounding box center [385, 169] width 770 height 338
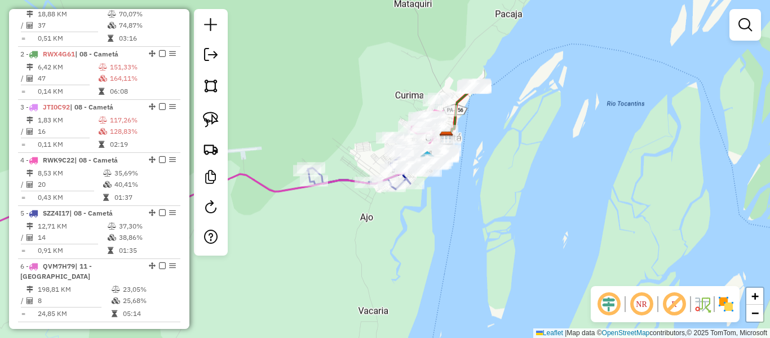
click at [404, 262] on div "Janela de atendimento Grade de atendimento Capacidade Transportadoras Veículos …" at bounding box center [385, 169] width 770 height 338
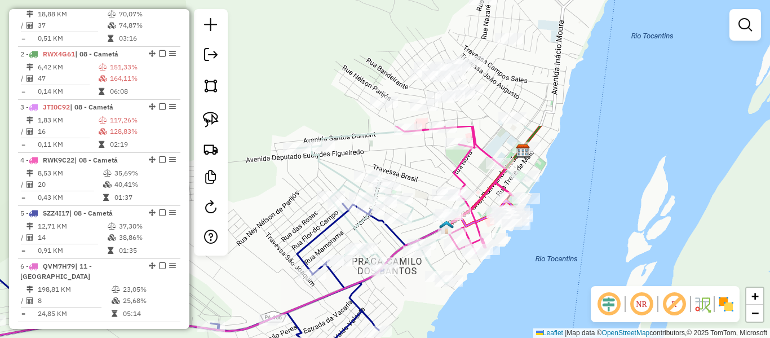
drag, startPoint x: 479, startPoint y: 205, endPoint x: 308, endPoint y: 364, distance: 233.8
click at [308, 337] on html "Aguarde... Pop-up bloqueado! Seu navegador bloqueou automáticamente a abertura …" at bounding box center [385, 169] width 770 height 338
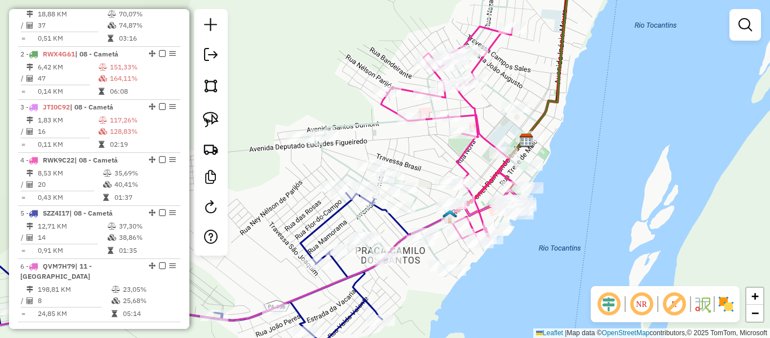
click at [314, 308] on div "Janela de atendimento Grade de atendimento Capacidade Transportadoras Veículos …" at bounding box center [385, 169] width 770 height 338
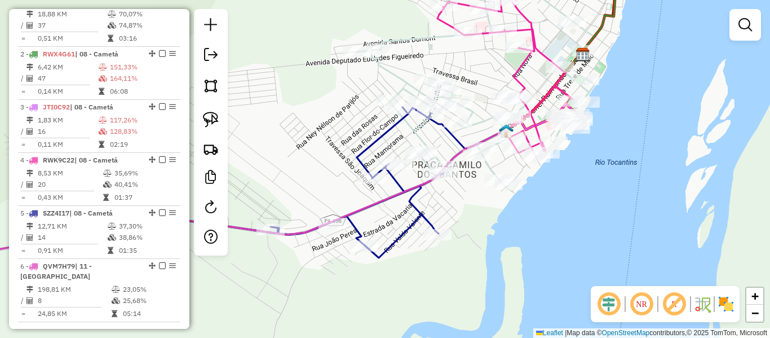
drag, startPoint x: 317, startPoint y: 301, endPoint x: 374, endPoint y: 213, distance: 105.6
click at [374, 213] on div "Janela de atendimento Grade de atendimento Capacidade Transportadoras Veículos …" at bounding box center [385, 169] width 770 height 338
drag, startPoint x: 374, startPoint y: 213, endPoint x: 376, endPoint y: 207, distance: 5.8
click at [375, 212] on div "Janela de atendimento Grade de atendimento Capacidade Transportadoras Veículos …" at bounding box center [385, 169] width 770 height 338
click at [375, 211] on div "Janela de atendimento Grade de atendimento Capacidade Transportadoras Veículos …" at bounding box center [385, 169] width 770 height 338
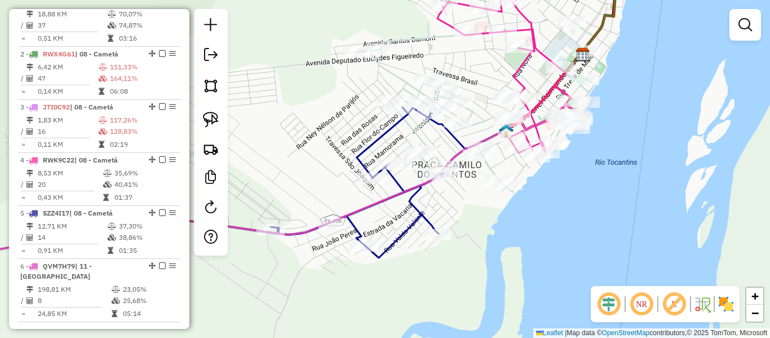
click at [375, 210] on div "Janela de atendimento Grade de atendimento Capacidade Transportadoras Veículos …" at bounding box center [385, 169] width 770 height 338
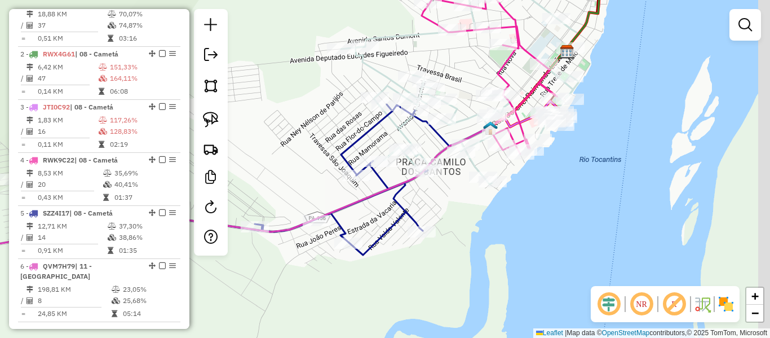
drag, startPoint x: 477, startPoint y: 177, endPoint x: 446, endPoint y: 187, distance: 32.6
click at [446, 187] on div "Janela de atendimento Grade de atendimento Capacidade Transportadoras Veículos …" at bounding box center [385, 169] width 770 height 338
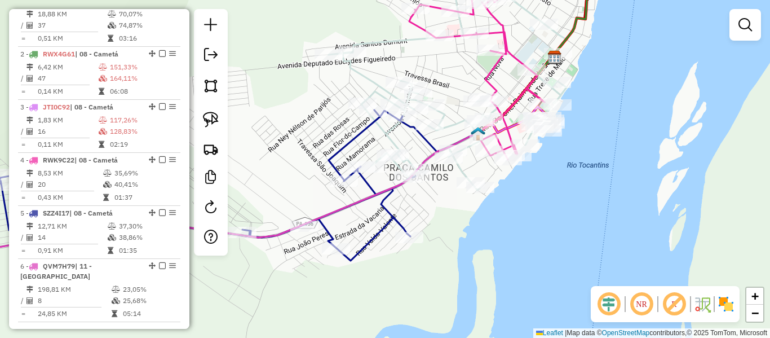
click at [446, 187] on div "Janela de atendimento Grade de atendimento Capacidade Transportadoras Veículos …" at bounding box center [385, 169] width 770 height 338
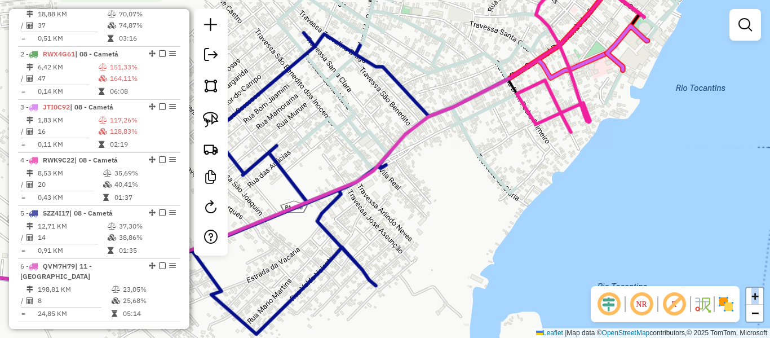
click at [446, 187] on div "Janela de atendimento Grade de atendimento Capacidade Transportadoras Veículos …" at bounding box center [385, 169] width 770 height 338
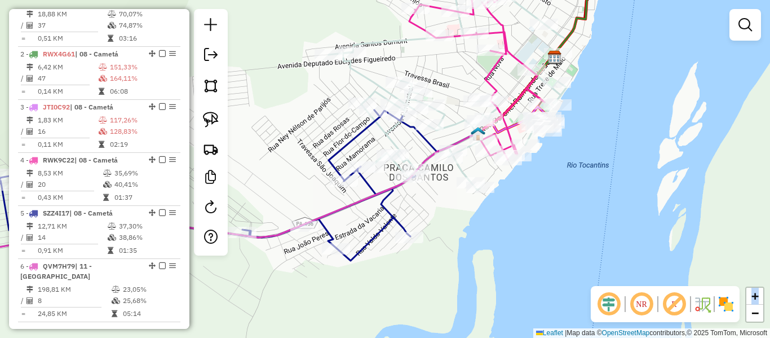
drag, startPoint x: 447, startPoint y: 69, endPoint x: 438, endPoint y: 76, distance: 12.1
click at [447, 70] on div "Janela de atendimento Grade de atendimento Capacidade Transportadoras Veículos …" at bounding box center [385, 169] width 770 height 338
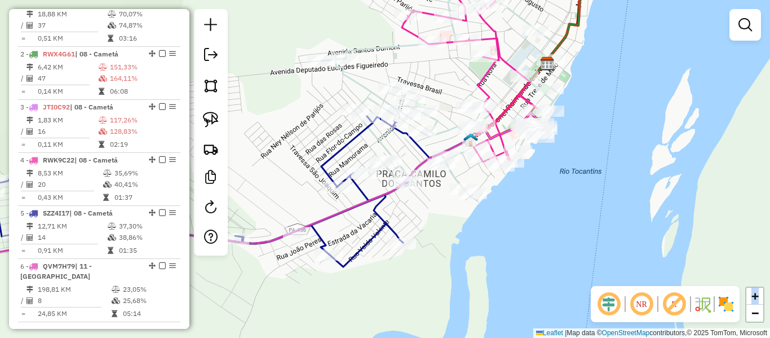
drag, startPoint x: 438, startPoint y: 76, endPoint x: 424, endPoint y: 90, distance: 19.5
click at [424, 90] on div "Janela de atendimento Grade de atendimento Capacidade Transportadoras Veículos …" at bounding box center [385, 169] width 770 height 338
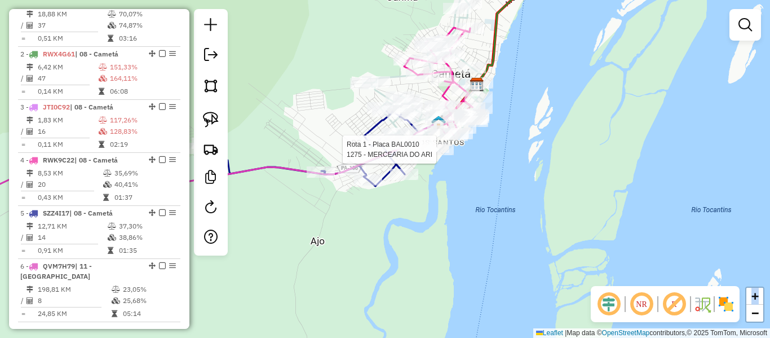
select select "**********"
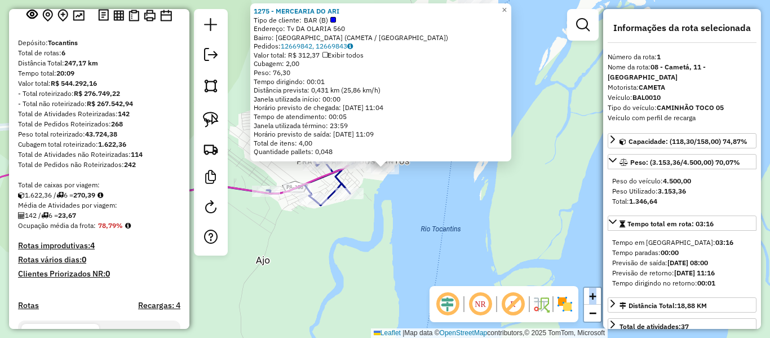
scroll to position [169, 0]
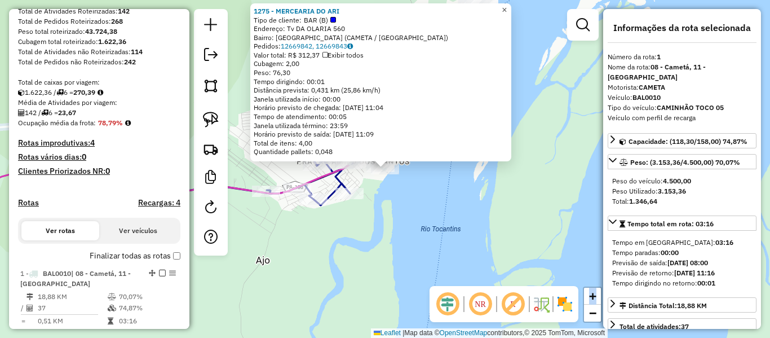
click at [507, 5] on span "×" at bounding box center [504, 10] width 5 height 10
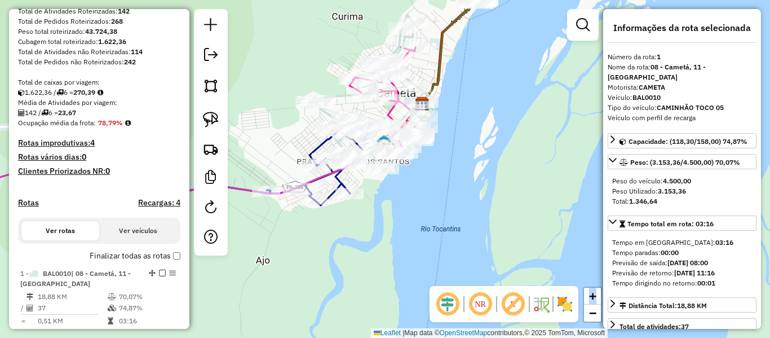
drag, startPoint x: 407, startPoint y: 202, endPoint x: 455, endPoint y: 165, distance: 61.0
click at [441, 174] on div "Janela de atendimento Grade de atendimento Capacidade Transportadoras Veículos …" at bounding box center [385, 169] width 770 height 338
click at [455, 165] on div "Janela de atendimento Grade de atendimento Capacidade Transportadoras Veículos …" at bounding box center [385, 169] width 770 height 338
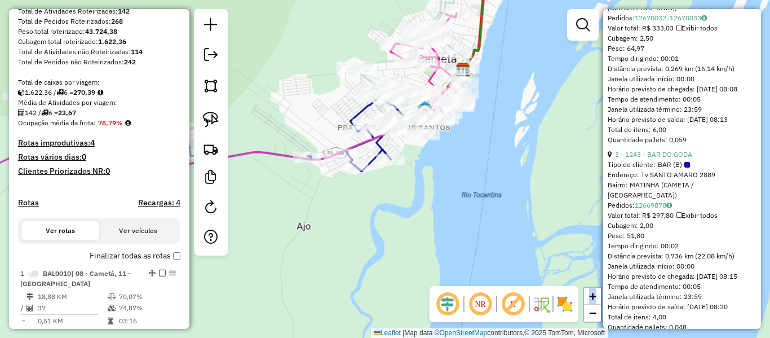
scroll to position [733, 0]
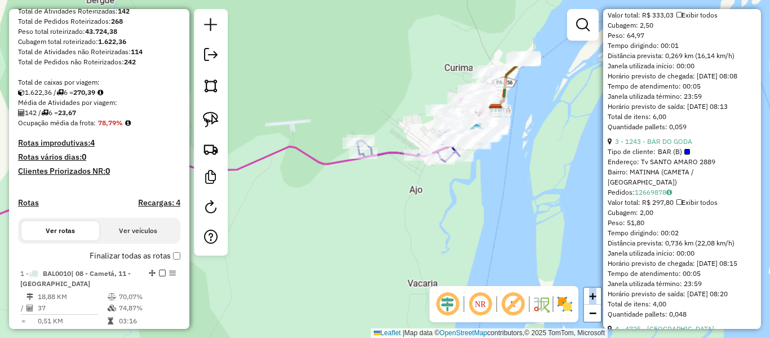
drag, startPoint x: 552, startPoint y: 113, endPoint x: 499, endPoint y: 150, distance: 65.2
click at [499, 150] on div "Janela de atendimento Grade de atendimento Capacidade Transportadoras Veículos …" at bounding box center [385, 169] width 770 height 338
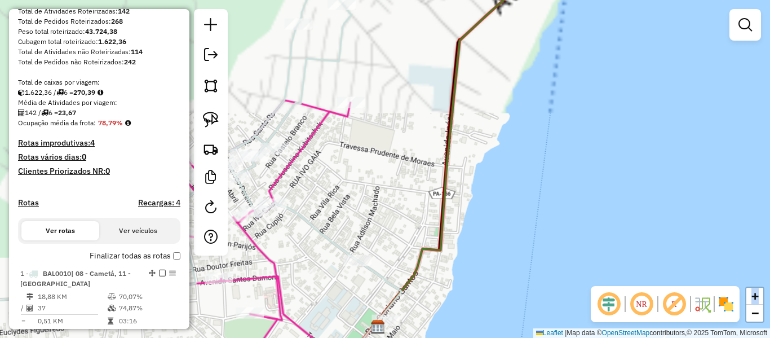
drag, startPoint x: 439, startPoint y: 135, endPoint x: 591, endPoint y: 65, distance: 167.3
click at [589, 65] on div "Janela de atendimento Grade de atendimento Capacidade Transportadoras Veículos …" at bounding box center [385, 169] width 770 height 338
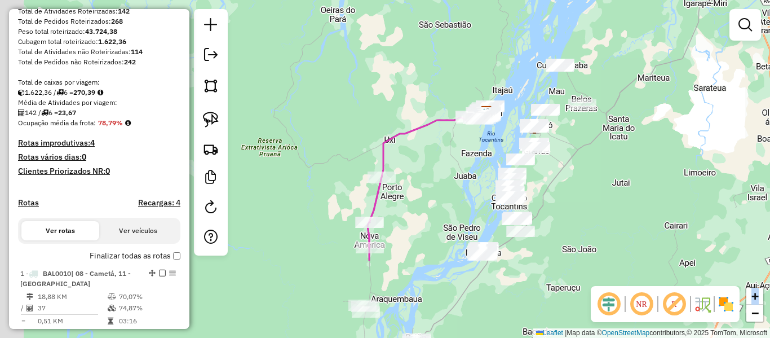
drag, startPoint x: 411, startPoint y: 195, endPoint x: 446, endPoint y: 72, distance: 127.7
click at [443, 77] on div "Janela de atendimento Grade de atendimento Capacidade Transportadoras Veículos …" at bounding box center [385, 169] width 770 height 338
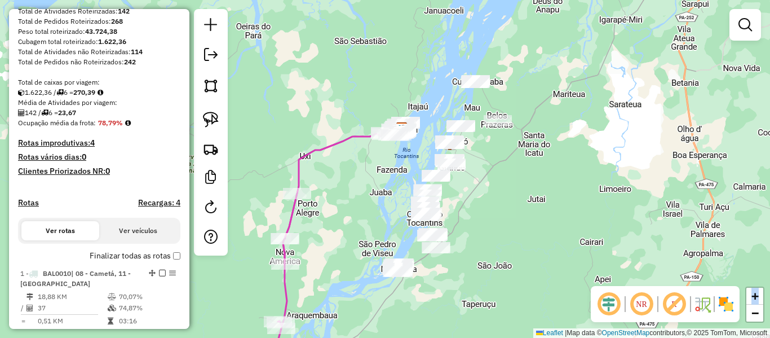
drag, startPoint x: 440, startPoint y: 85, endPoint x: 321, endPoint y: 177, distance: 150.7
click at [323, 176] on div "Janela de atendimento Grade de atendimento Capacidade Transportadoras Veículos …" at bounding box center [385, 169] width 770 height 338
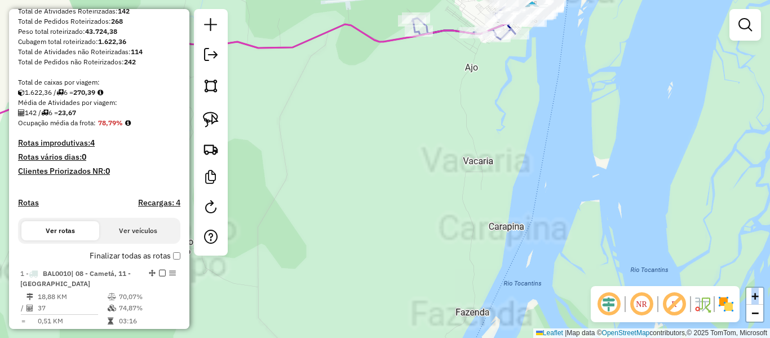
drag, startPoint x: 446, startPoint y: 108, endPoint x: 343, endPoint y: 214, distance: 148.0
click at [346, 213] on div "Janela de atendimento Grade de atendimento Capacidade Transportadoras Veículos …" at bounding box center [385, 169] width 770 height 338
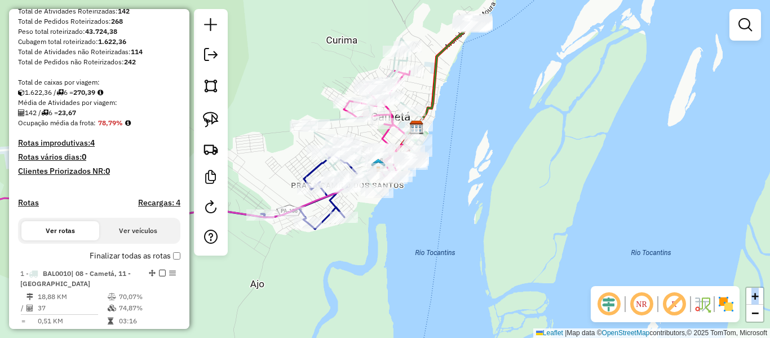
drag, startPoint x: 471, startPoint y: 121, endPoint x: 449, endPoint y: 176, distance: 59.3
click at [446, 177] on div "Janela de atendimento Grade de atendimento Capacidade Transportadoras Veículos …" at bounding box center [385, 169] width 770 height 338
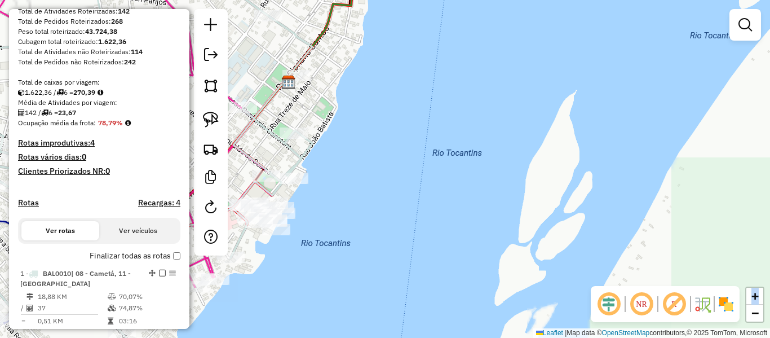
drag, startPoint x: 429, startPoint y: 125, endPoint x: 554, endPoint y: 120, distance: 124.7
click at [553, 121] on div "Janela de atendimento Grade de atendimento Capacidade Transportadoras Veículos …" at bounding box center [385, 169] width 770 height 338
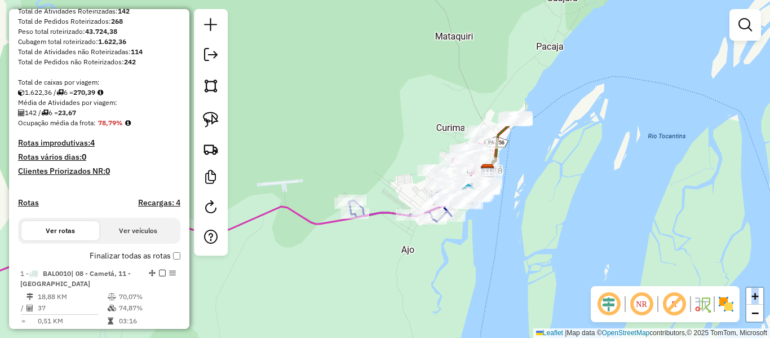
drag, startPoint x: 390, startPoint y: 251, endPoint x: 462, endPoint y: 209, distance: 83.4
click at [461, 210] on div "Janela de atendimento Grade de atendimento Capacidade Transportadoras Veículos …" at bounding box center [385, 169] width 770 height 338
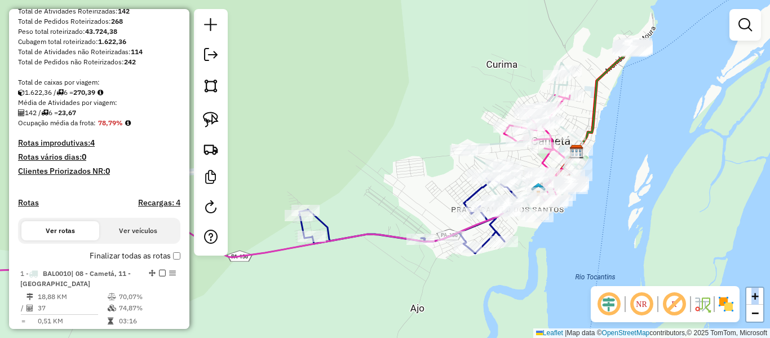
drag, startPoint x: 497, startPoint y: 176, endPoint x: 431, endPoint y: 156, distance: 69.4
click at [431, 156] on div "Janela de atendimento Grade de atendimento Capacidade Transportadoras Veículos …" at bounding box center [385, 169] width 770 height 338
drag, startPoint x: 462, startPoint y: 126, endPoint x: 403, endPoint y: 112, distance: 60.2
click at [425, 119] on div "Janela de atendimento Grade de atendimento Capacidade Transportadoras Veículos …" at bounding box center [385, 169] width 770 height 338
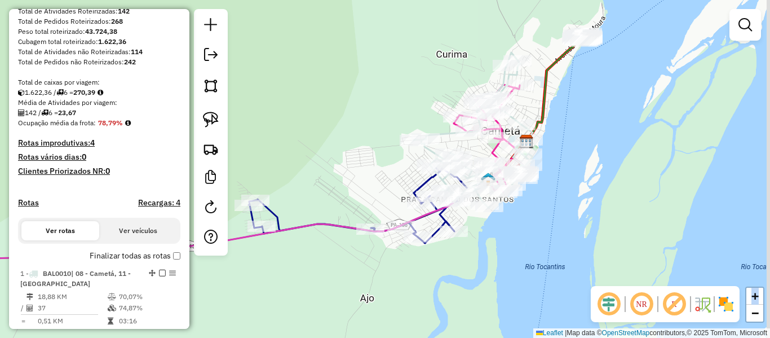
click at [398, 112] on div "Janela de atendimento Grade de atendimento Capacidade Transportadoras Veículos …" at bounding box center [385, 169] width 770 height 338
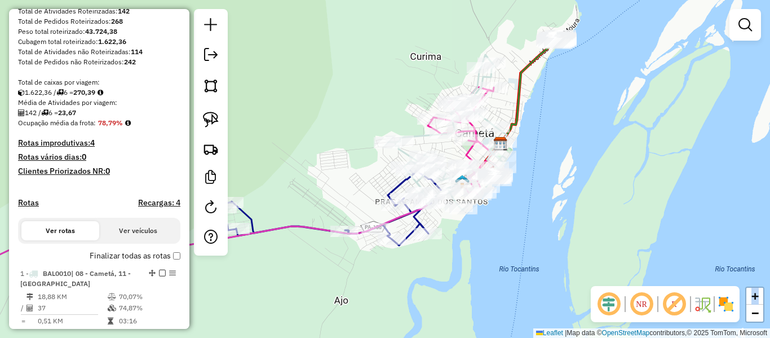
drag, startPoint x: 576, startPoint y: 112, endPoint x: 552, endPoint y: 115, distance: 24.4
click at [552, 115] on div "Janela de atendimento Grade de atendimento Capacidade Transportadoras Veículos …" at bounding box center [385, 169] width 770 height 338
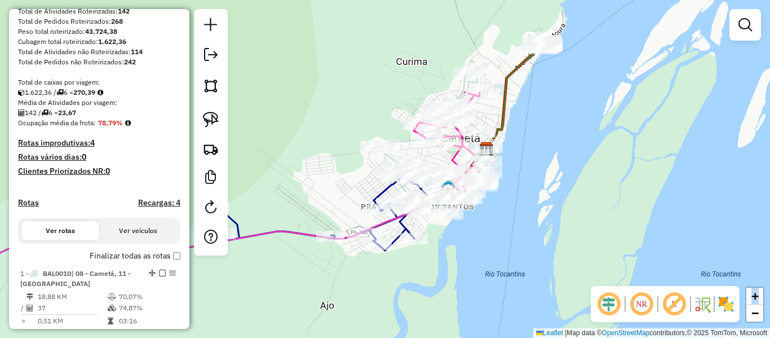
drag, startPoint x: 552, startPoint y: 105, endPoint x: 538, endPoint y: 111, distance: 15.0
click at [538, 111] on div "Janela de atendimento Grade de atendimento Capacidade Transportadoras Veículos …" at bounding box center [385, 169] width 770 height 338
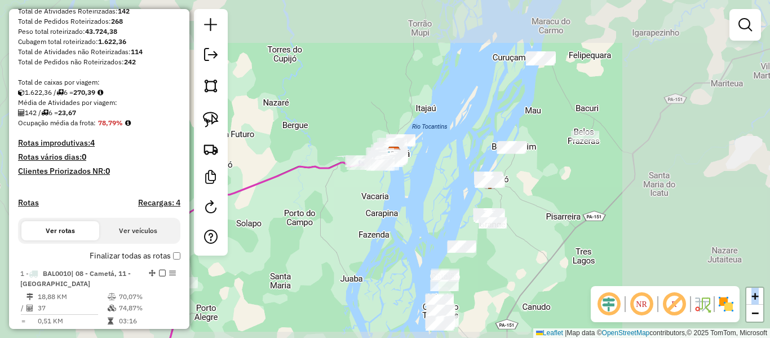
click at [322, 228] on div "Janela de atendimento Grade de atendimento Capacidade Transportadoras Veículos …" at bounding box center [385, 169] width 770 height 338
click at [330, 223] on div "Janela de atendimento Grade de atendimento Capacidade Transportadoras Veículos …" at bounding box center [385, 169] width 770 height 338
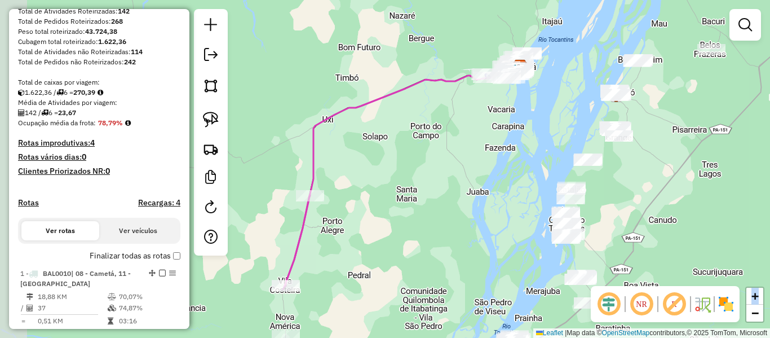
drag, startPoint x: 453, startPoint y: 142, endPoint x: 462, endPoint y: 133, distance: 12.8
click at [462, 133] on div "Janela de atendimento Grade de atendimento Capacidade Transportadoras Veículos …" at bounding box center [385, 169] width 770 height 338
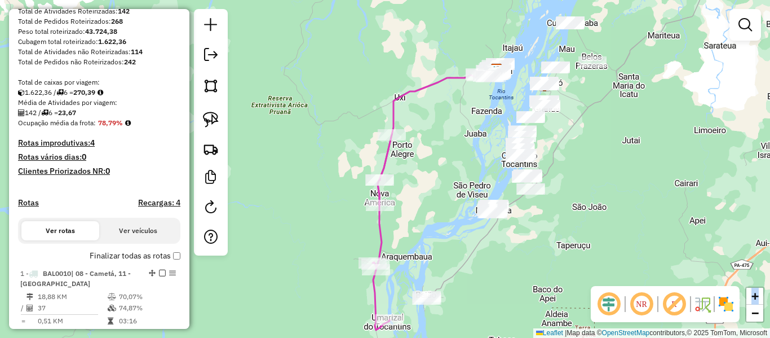
drag, startPoint x: 434, startPoint y: 149, endPoint x: 448, endPoint y: 91, distance: 59.8
click at [448, 91] on div "Janela de atendimento Grade de atendimento Capacidade Transportadoras Veículos …" at bounding box center [385, 169] width 770 height 338
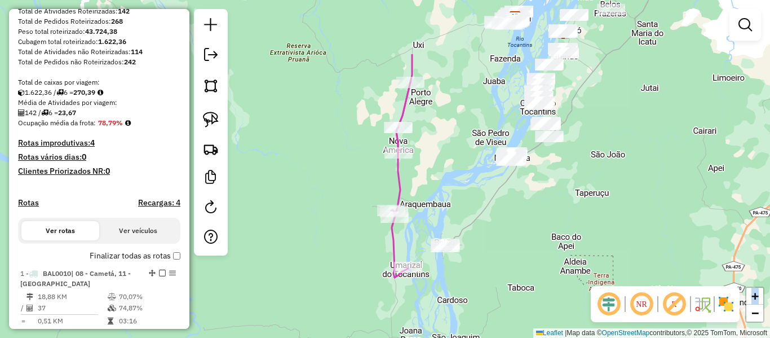
drag, startPoint x: 415, startPoint y: 130, endPoint x: 300, endPoint y: 257, distance: 171.3
click at [296, 270] on div "Janela de atendimento Grade de atendimento Capacidade Transportadoras Veículos …" at bounding box center [385, 169] width 770 height 338
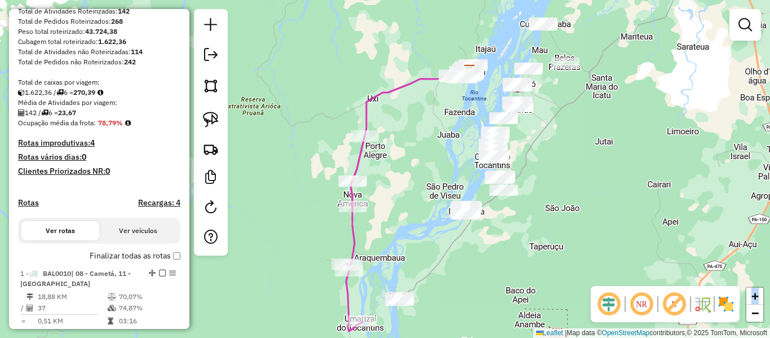
drag, startPoint x: 407, startPoint y: 133, endPoint x: 395, endPoint y: 175, distance: 44.5
click at [398, 166] on div "Janela de atendimento Grade de atendimento Capacidade Transportadoras Veículos …" at bounding box center [385, 169] width 770 height 338
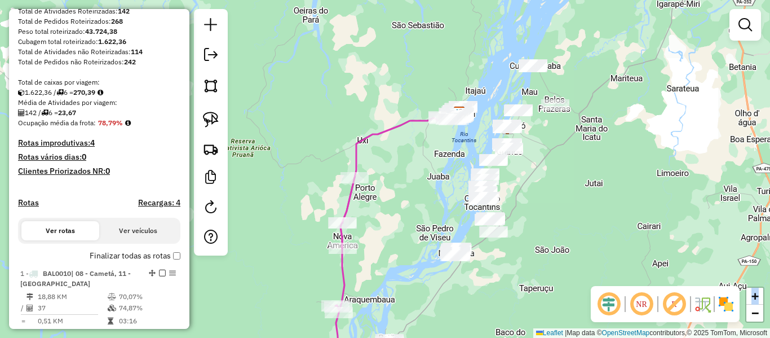
click at [395, 176] on div "Janela de atendimento Grade de atendimento Capacidade Transportadoras Veículos …" at bounding box center [385, 169] width 770 height 338
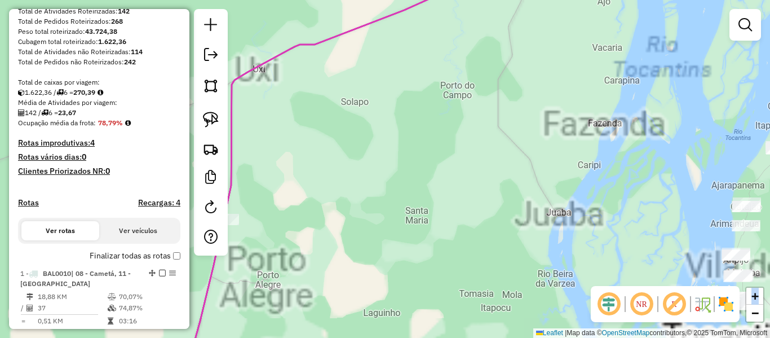
drag, startPoint x: 464, startPoint y: 100, endPoint x: 310, endPoint y: 241, distance: 208.4
click at [312, 239] on div "Janela de atendimento Grade de atendimento Capacidade Transportadoras Veículos …" at bounding box center [385, 169] width 770 height 338
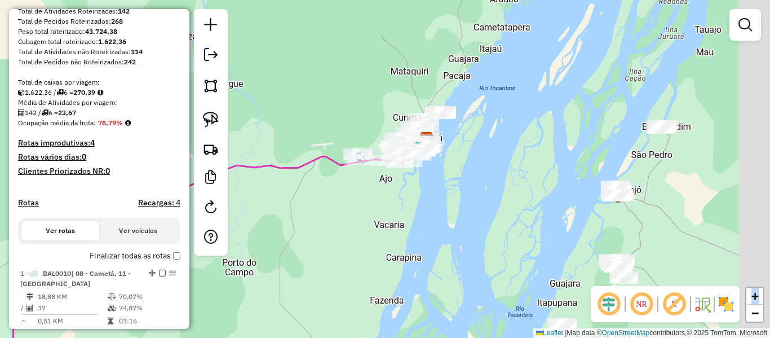
drag, startPoint x: 382, startPoint y: 191, endPoint x: 327, endPoint y: 218, distance: 61.5
click at [327, 218] on div "Janela de atendimento Grade de atendimento Capacidade Transportadoras Veículos …" at bounding box center [385, 169] width 770 height 338
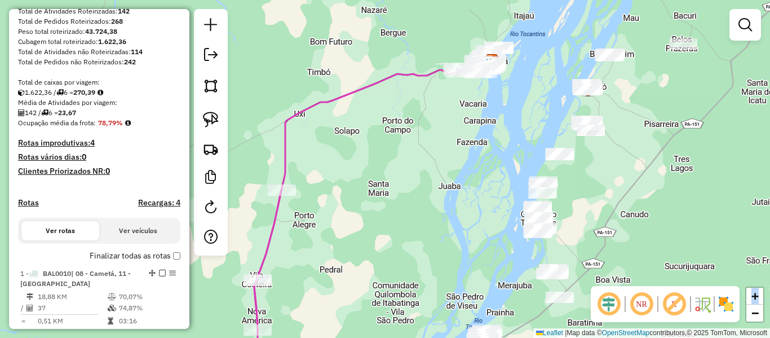
drag, startPoint x: 349, startPoint y: 173, endPoint x: 502, endPoint y: 138, distance: 156.9
click at [501, 140] on div "Janela de atendimento Grade de atendimento Capacidade Transportadoras Veículos …" at bounding box center [385, 169] width 770 height 338
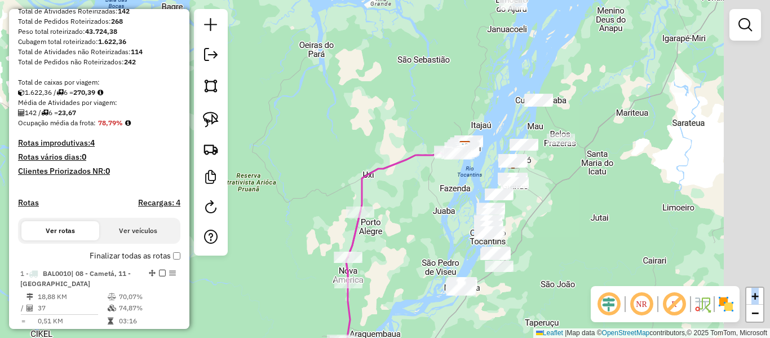
drag, startPoint x: 468, startPoint y: 128, endPoint x: 415, endPoint y: 180, distance: 74.6
click at [412, 184] on div "Janela de atendimento Grade de atendimento Capacidade Transportadoras Veículos …" at bounding box center [385, 169] width 770 height 338
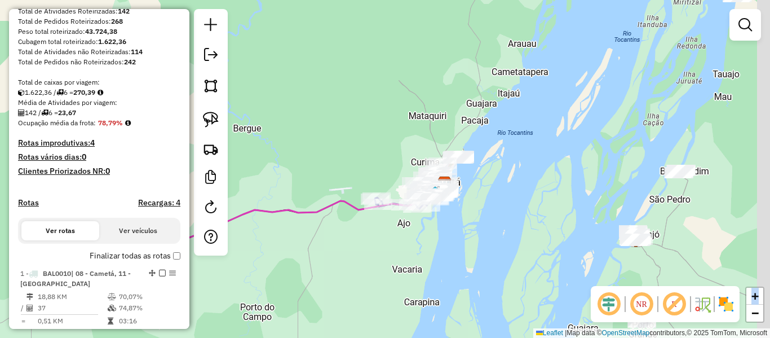
drag, startPoint x: 471, startPoint y: 154, endPoint x: 401, endPoint y: 82, distance: 100.9
click at [402, 83] on div "Janela de atendimento Grade de atendimento Capacidade Transportadoras Veículos …" at bounding box center [385, 169] width 770 height 338
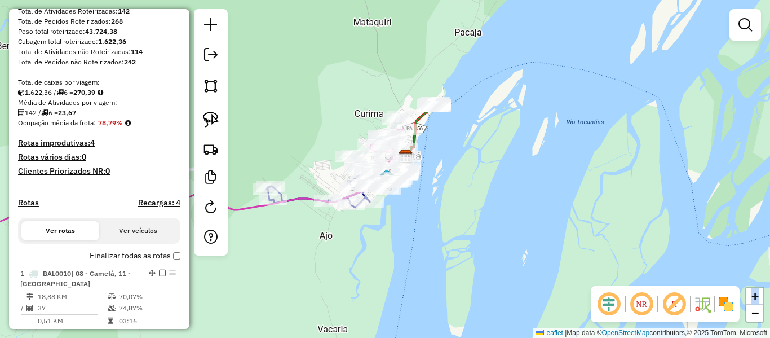
drag, startPoint x: 441, startPoint y: 161, endPoint x: 462, endPoint y: 138, distance: 31.1
click at [462, 138] on div "Janela de atendimento Grade de atendimento Capacidade Transportadoras Veículos …" at bounding box center [385, 169] width 770 height 338
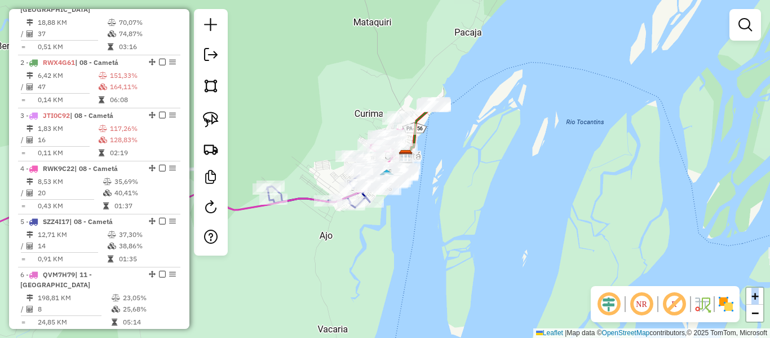
scroll to position [508, 0]
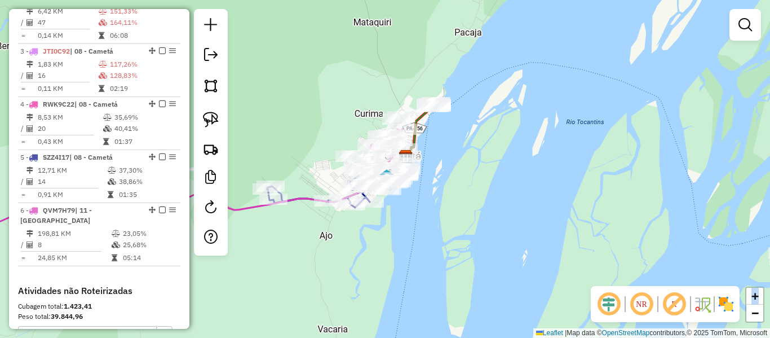
drag, startPoint x: 356, startPoint y: 108, endPoint x: 395, endPoint y: 73, distance: 52.7
click at [356, 106] on div "Janela de atendimento Grade de atendimento Capacidade Transportadoras Veículos …" at bounding box center [385, 169] width 770 height 338
click at [395, 72] on div "Janela de atendimento Grade de atendimento Capacidade Transportadoras Veículos …" at bounding box center [385, 169] width 770 height 338
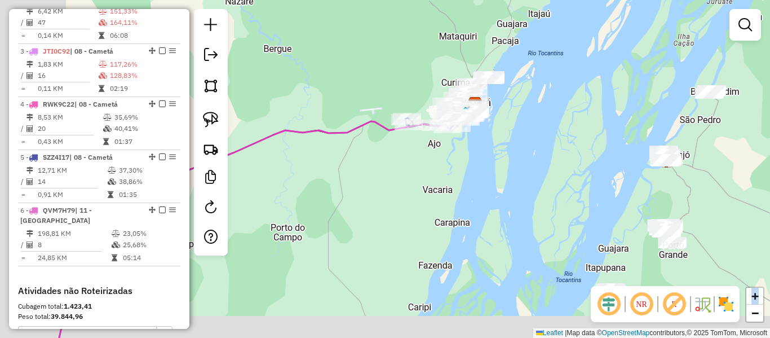
drag, startPoint x: 389, startPoint y: 200, endPoint x: 447, endPoint y: 179, distance: 61.9
click at [447, 179] on div "Janela de atendimento Grade de atendimento Capacidade Transportadoras Veículos …" at bounding box center [385, 169] width 770 height 338
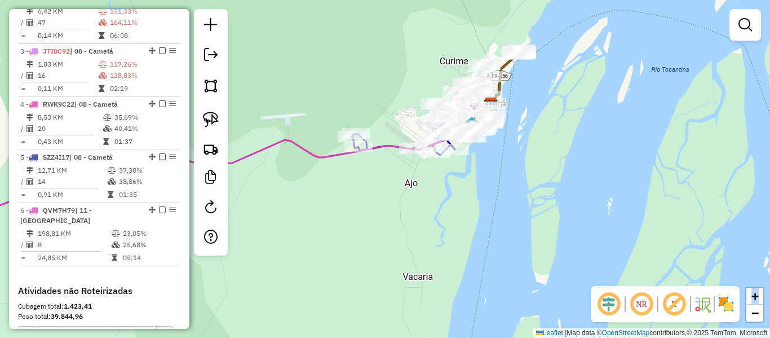
drag, startPoint x: 441, startPoint y: 78, endPoint x: 357, endPoint y: 173, distance: 126.2
click at [357, 173] on div "Janela de atendimento Grade de atendimento Capacidade Transportadoras Veículos …" at bounding box center [385, 169] width 770 height 338
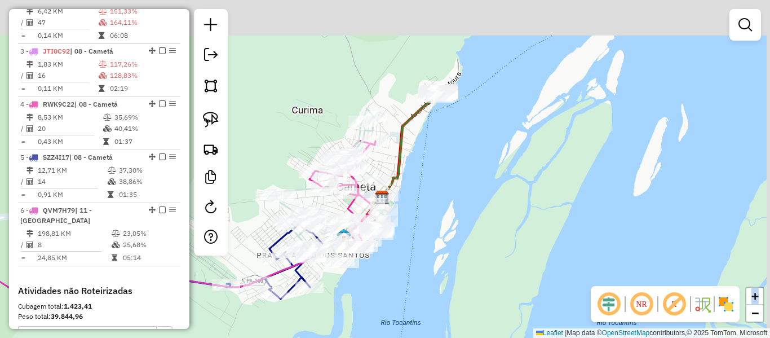
drag, startPoint x: 490, startPoint y: 67, endPoint x: 407, endPoint y: 182, distance: 141.8
click at [417, 174] on div "Janela de atendimento Grade de atendimento Capacidade Transportadoras Veículos …" at bounding box center [385, 169] width 770 height 338
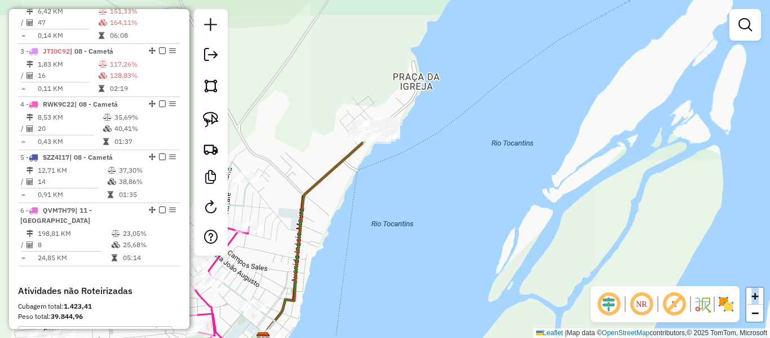
drag, startPoint x: 392, startPoint y: 155, endPoint x: 381, endPoint y: 196, distance: 42.5
click at [384, 189] on div "Janela de atendimento Grade de atendimento Capacidade Transportadoras Veículos …" at bounding box center [385, 169] width 770 height 338
click at [379, 199] on div "Janela de atendimento Grade de atendimento Capacidade Transportadoras Veículos …" at bounding box center [385, 169] width 770 height 338
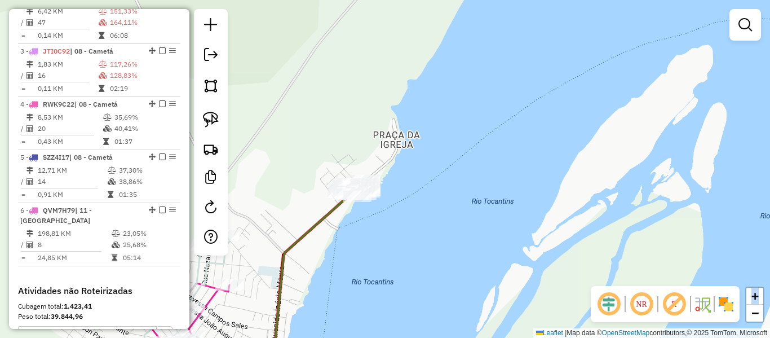
drag, startPoint x: 335, startPoint y: 253, endPoint x: 460, endPoint y: 167, distance: 151.3
click at [459, 167] on div "Janela de atendimento Grade de atendimento Capacidade Transportadoras Veículos …" at bounding box center [385, 169] width 770 height 338
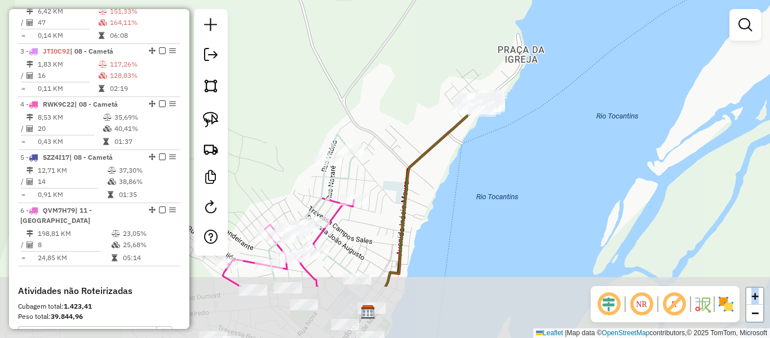
click at [460, 167] on div "Janela de atendimento Grade de atendimento Capacidade Transportadoras Veículos …" at bounding box center [385, 169] width 770 height 338
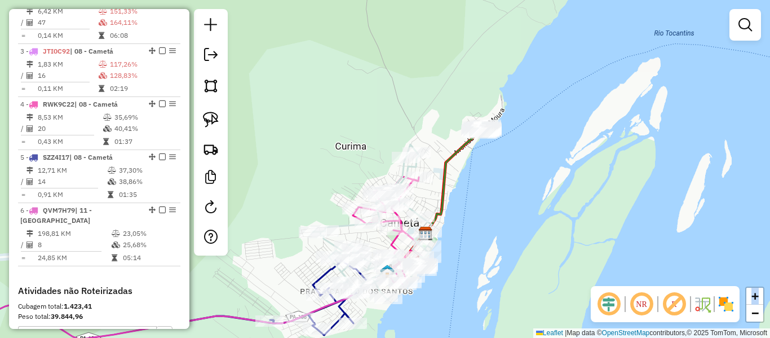
drag, startPoint x: 442, startPoint y: 116, endPoint x: 509, endPoint y: 94, distance: 71.2
click at [513, 87] on div "Janela de atendimento Grade de atendimento Capacidade Transportadoras Veículos …" at bounding box center [385, 169] width 770 height 338
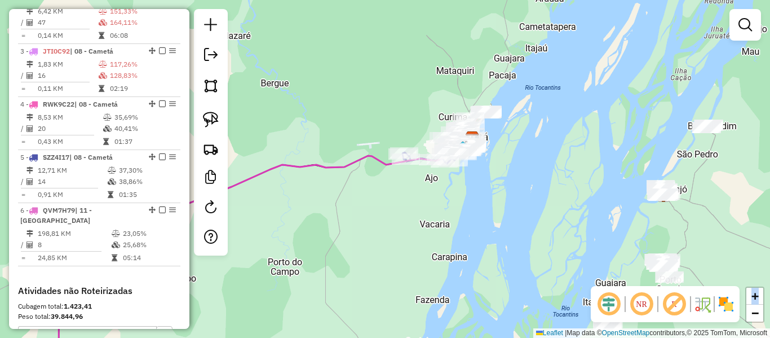
drag, startPoint x: 415, startPoint y: 186, endPoint x: 457, endPoint y: 184, distance: 41.8
click at [457, 184] on div "Janela de atendimento Grade de atendimento Capacidade Transportadoras Veículos …" at bounding box center [385, 169] width 770 height 338
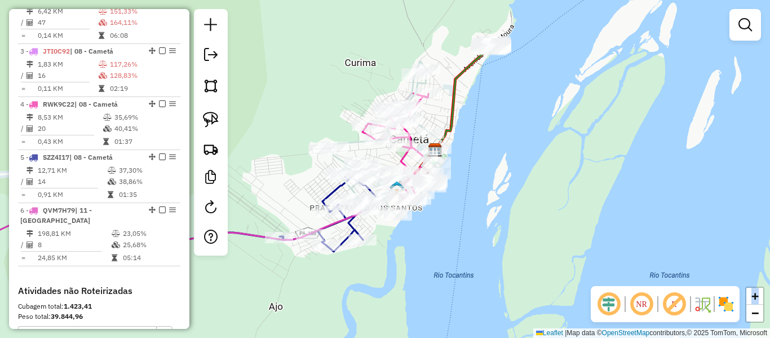
drag, startPoint x: 500, startPoint y: 81, endPoint x: 481, endPoint y: 148, distance: 69.3
click at [482, 144] on div "Janela de atendimento Grade de atendimento Capacidade Transportadoras Veículos …" at bounding box center [385, 169] width 770 height 338
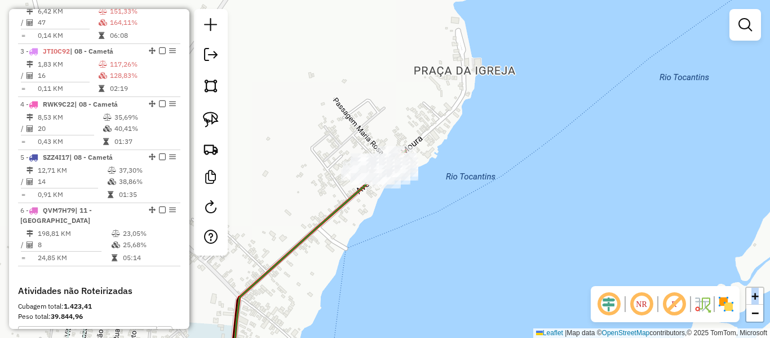
drag, startPoint x: 416, startPoint y: 122, endPoint x: 452, endPoint y: 102, distance: 41.1
click at [452, 102] on div "Janela de atendimento Grade de atendimento Capacidade Transportadoras Veículos …" at bounding box center [385, 169] width 770 height 338
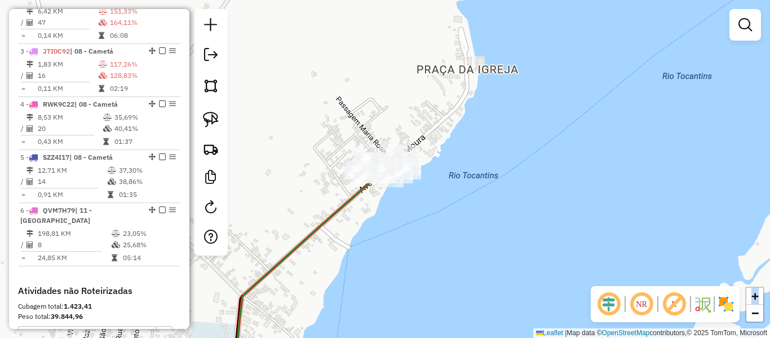
drag, startPoint x: 364, startPoint y: 123, endPoint x: 369, endPoint y: 112, distance: 12.1
click at [367, 120] on div "Janela de atendimento Grade de atendimento Capacidade Transportadoras Veículos …" at bounding box center [385, 169] width 770 height 338
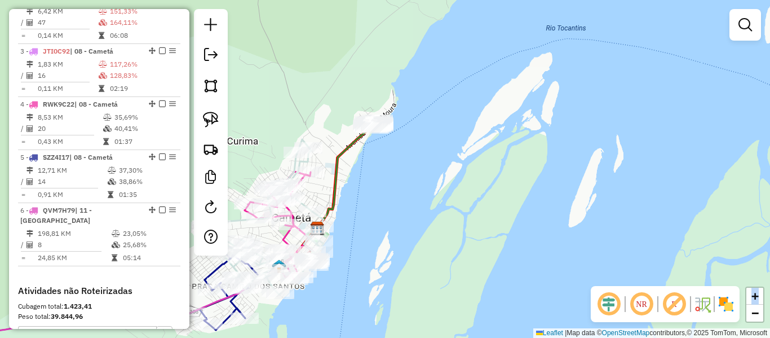
drag, startPoint x: 402, startPoint y: 111, endPoint x: 444, endPoint y: 95, distance: 45.0
click at [439, 97] on div "Janela de atendimento Grade de atendimento Capacidade Transportadoras Veículos …" at bounding box center [385, 169] width 770 height 338
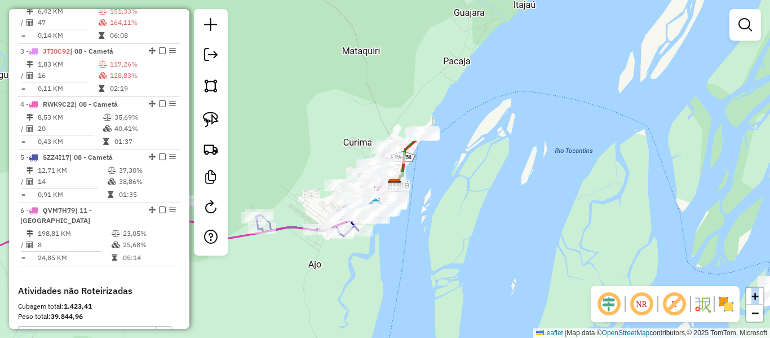
drag, startPoint x: 356, startPoint y: 109, endPoint x: 443, endPoint y: 59, distance: 100.3
click at [437, 63] on div "Janela de atendimento Grade de atendimento Capacidade Transportadoras Veículos …" at bounding box center [385, 169] width 770 height 338
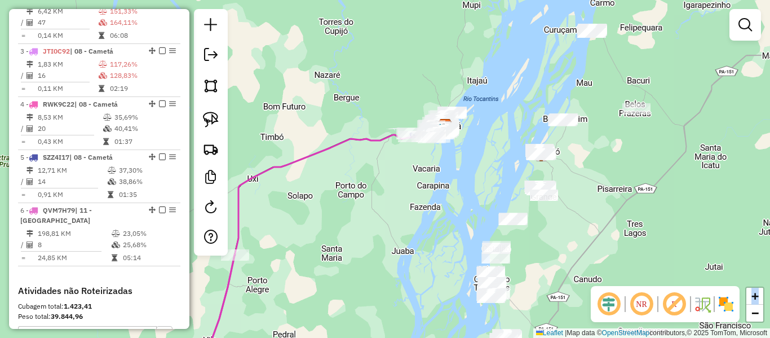
drag, startPoint x: 384, startPoint y: 202, endPoint x: 470, endPoint y: 142, distance: 104.8
click at [468, 143] on div "Janela de atendimento Grade de atendimento Capacidade Transportadoras Veículos …" at bounding box center [385, 169] width 770 height 338
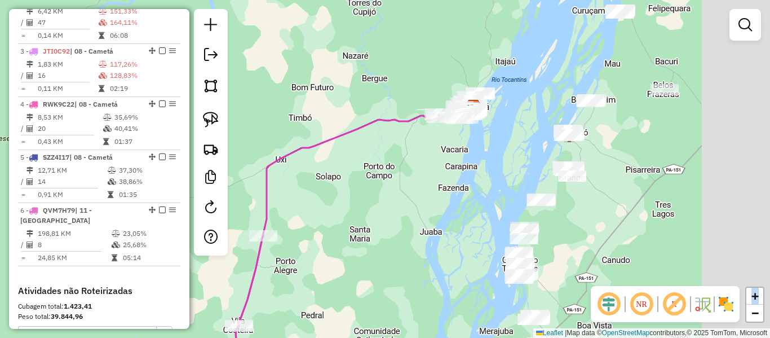
drag, startPoint x: 465, startPoint y: 173, endPoint x: 404, endPoint y: 201, distance: 67.4
click at [404, 201] on div "Janela de atendimento Grade de atendimento Capacidade Transportadoras Veículos …" at bounding box center [385, 169] width 770 height 338
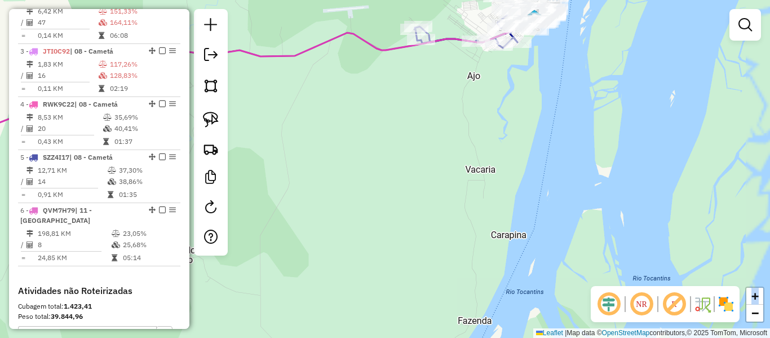
drag, startPoint x: 466, startPoint y: 129, endPoint x: 307, endPoint y: 266, distance: 210.4
click at [366, 235] on div "Janela de atendimento Grade de atendimento Capacidade Transportadoras Veículos …" at bounding box center [385, 169] width 770 height 338
click at [350, 248] on div "Janela de atendimento Grade de atendimento Capacidade Transportadoras Veículos …" at bounding box center [385, 169] width 770 height 338
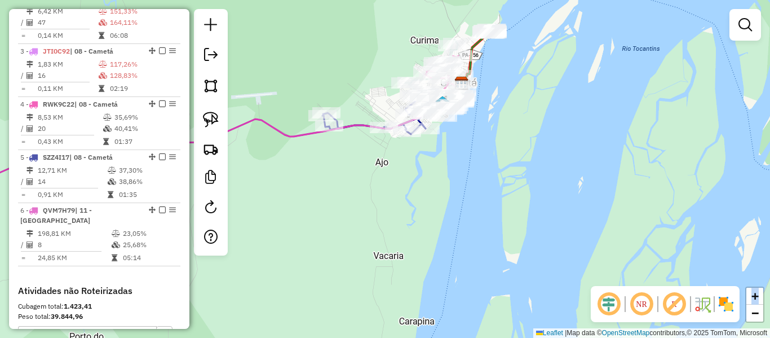
drag, startPoint x: 437, startPoint y: 166, endPoint x: 408, endPoint y: 200, distance: 44.4
click at [408, 200] on div "Janela de atendimento Grade de atendimento Capacidade Transportadoras Veículos …" at bounding box center [385, 169] width 770 height 338
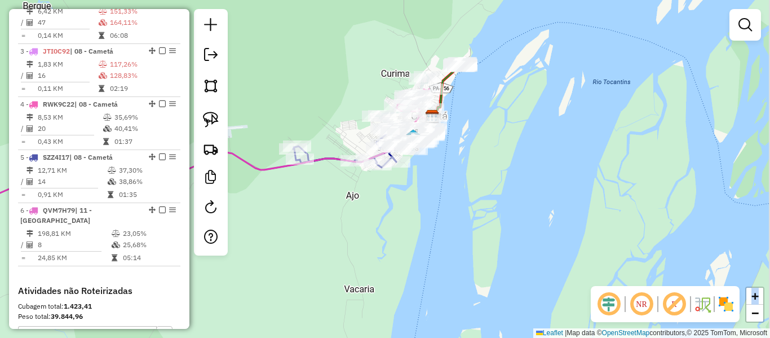
click at [408, 200] on div "Janela de atendimento Grade de atendimento Capacidade Transportadoras Veículos …" at bounding box center [385, 169] width 770 height 338
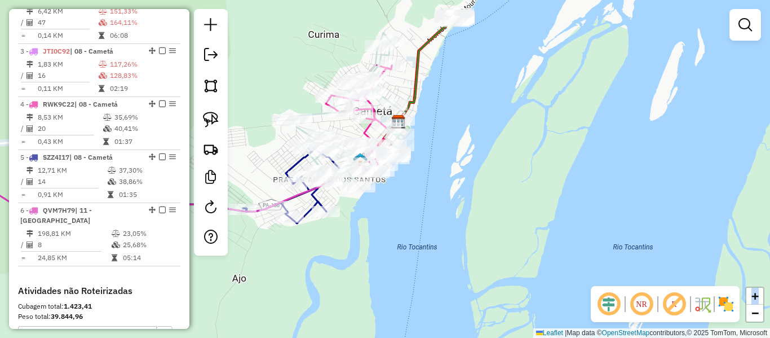
drag, startPoint x: 471, startPoint y: 85, endPoint x: 471, endPoint y: 127, distance: 41.7
click at [471, 127] on div "Janela de atendimento Grade de atendimento Capacidade Transportadoras Veículos …" at bounding box center [385, 169] width 770 height 338
